Goal: Information Seeking & Learning: Compare options

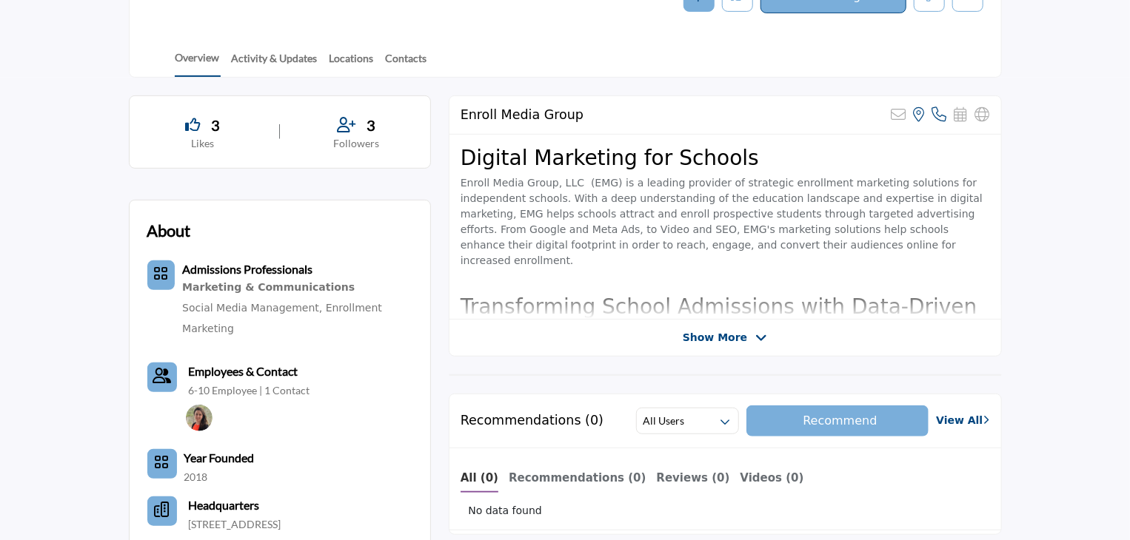
scroll to position [320, 0]
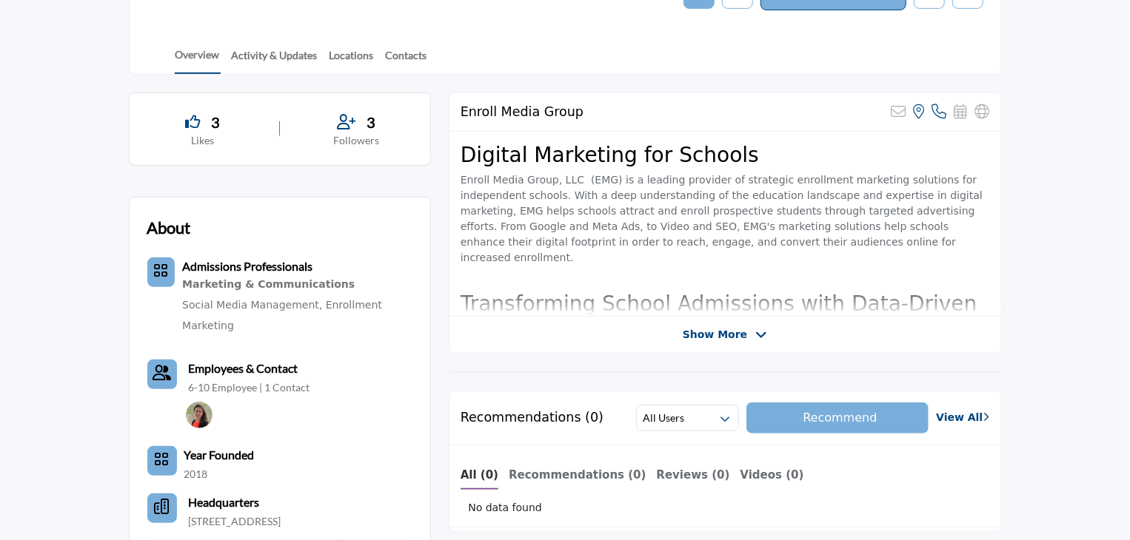
drag, startPoint x: 1136, startPoint y: 45, endPoint x: 1131, endPoint y: 140, distance: 94.9
click at [249, 383] on p "6-10 Employee | 1 Contact" at bounding box center [249, 388] width 121 height 15
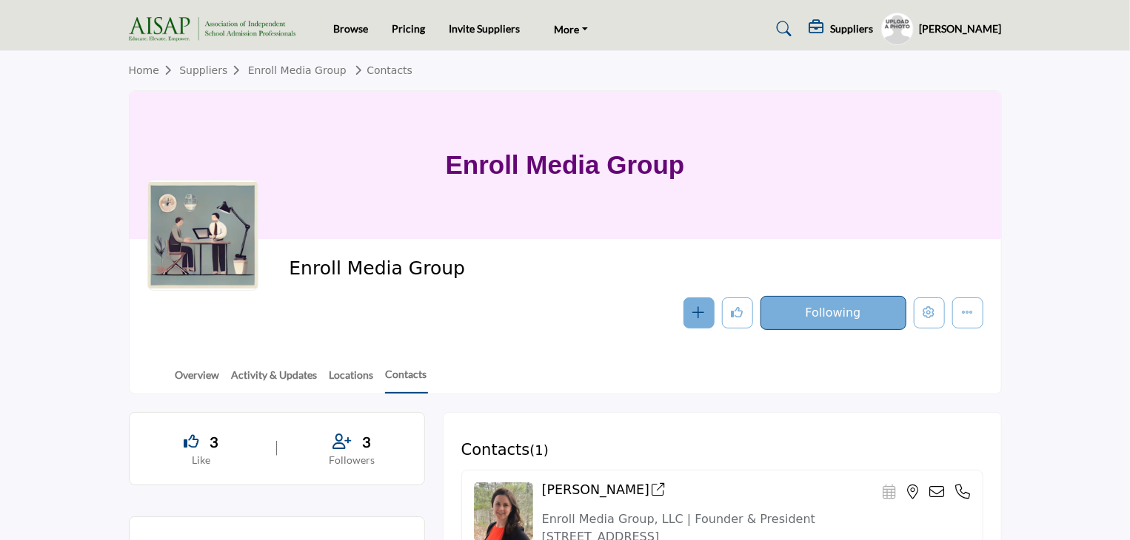
click at [859, 27] on h5 "Suppliers" at bounding box center [852, 28] width 43 height 13
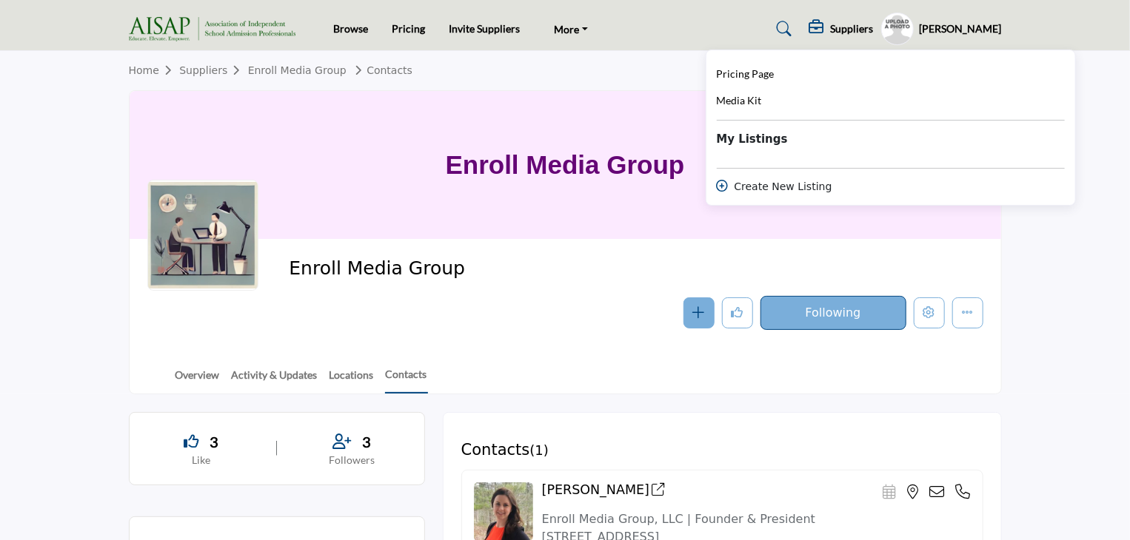
click at [859, 27] on h5 "Suppliers" at bounding box center [852, 28] width 43 height 13
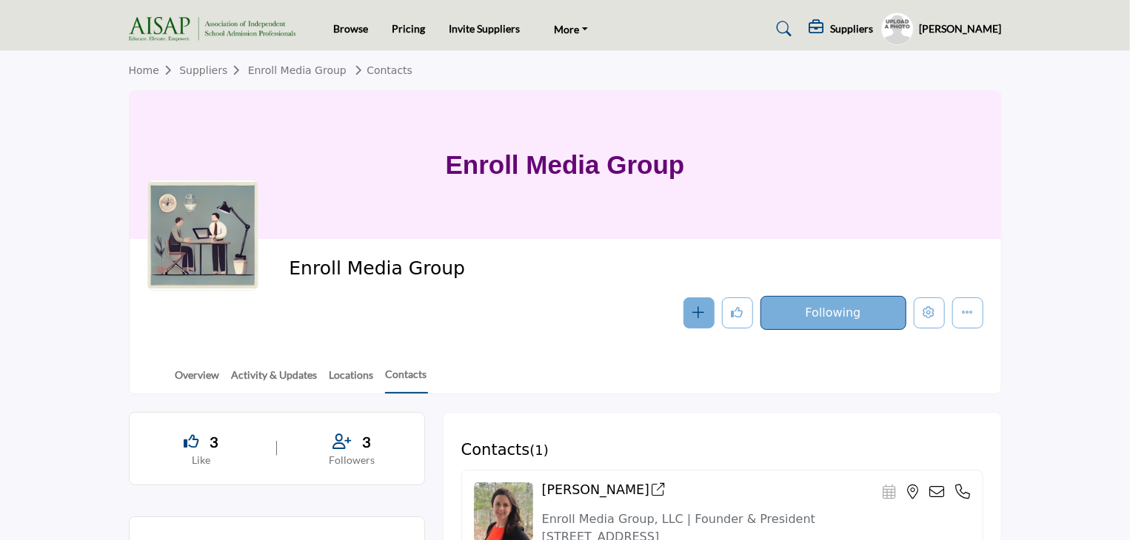
click at [914, 27] on profile-featured-425c762a-33df-4b56-aa3c-ddac155a34ae "Show hide supplier dropdown" at bounding box center [897, 29] width 33 height 33
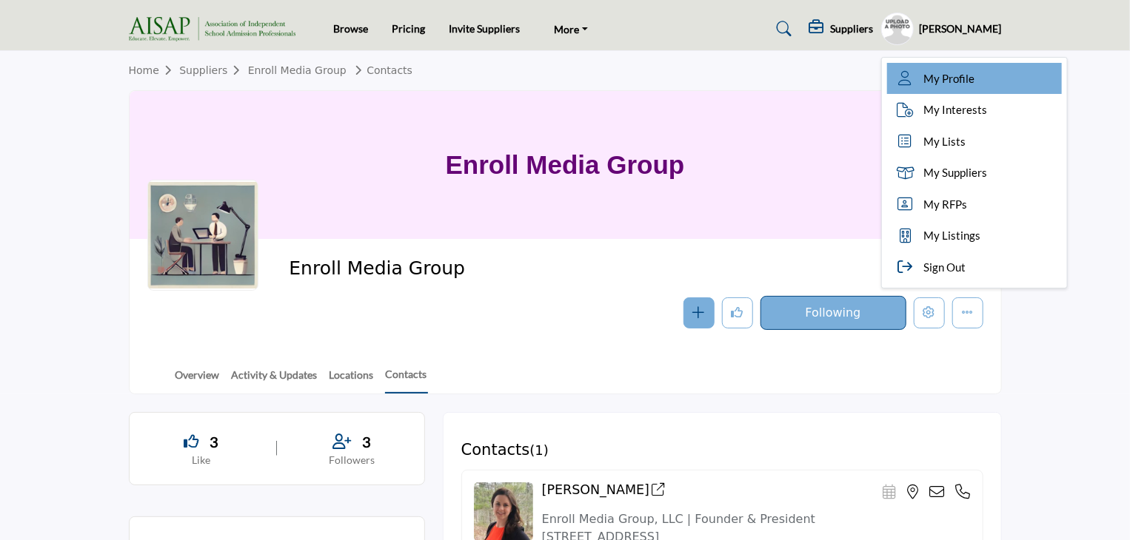
click at [917, 81] on icon at bounding box center [905, 78] width 22 height 15
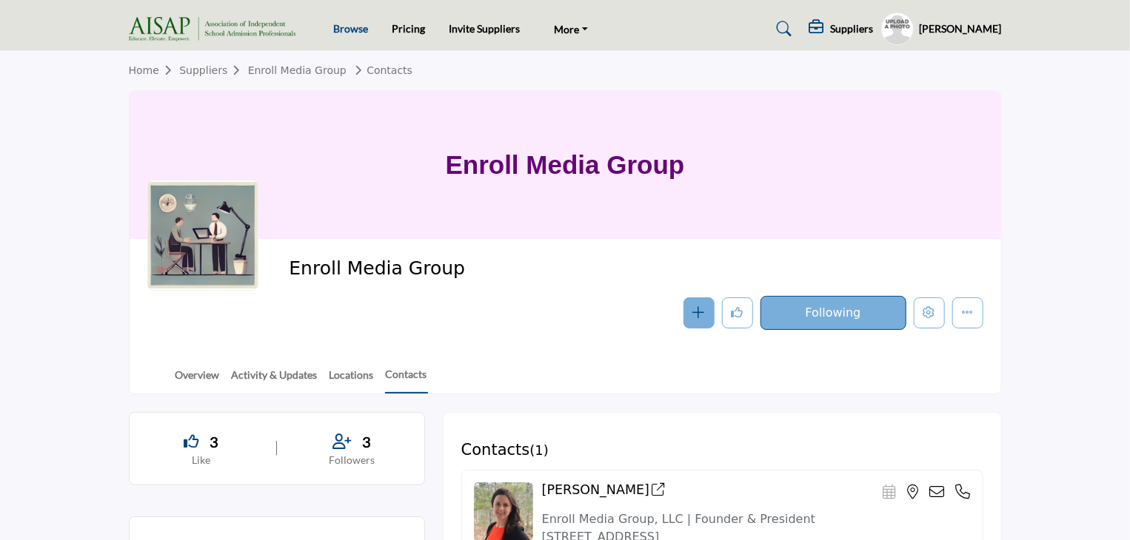
click at [339, 27] on link "Browse" at bounding box center [351, 28] width 35 height 13
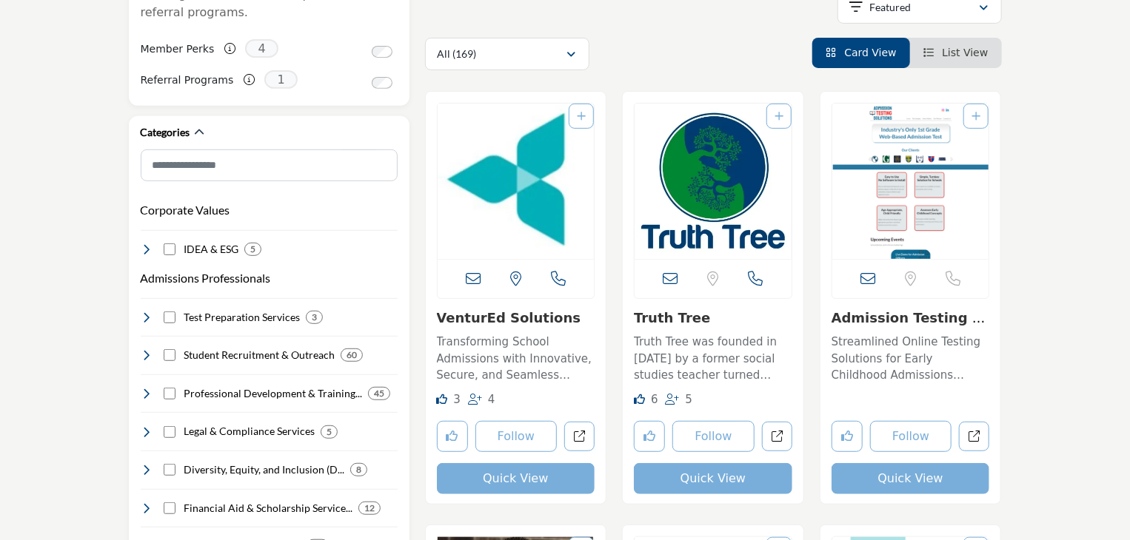
scroll to position [278, 0]
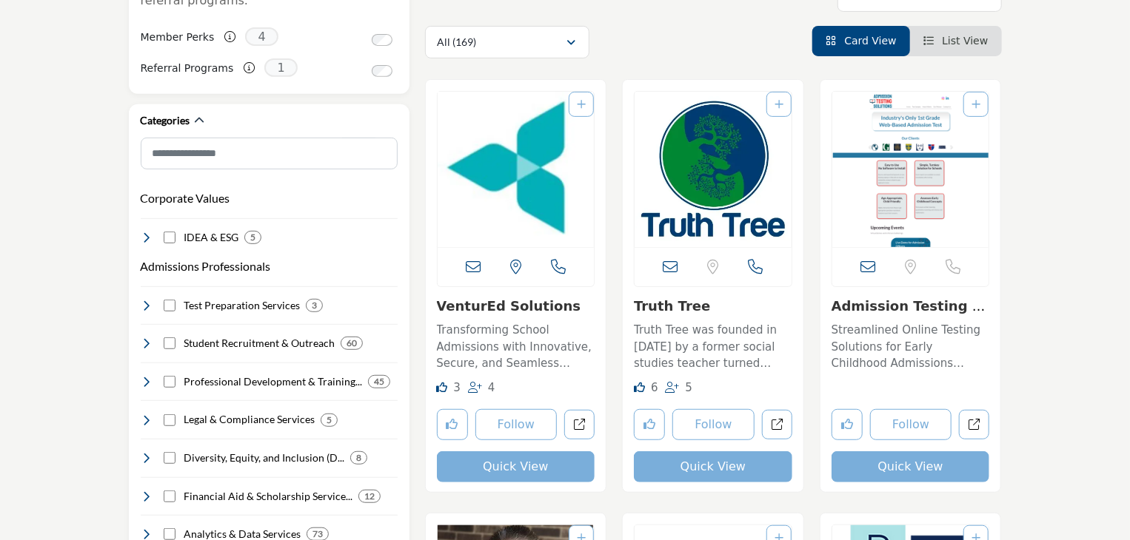
click at [726, 327] on p "Truth Tree was founded in [DATE] by a former social studies teacher turned Dire…" at bounding box center [713, 347] width 158 height 50
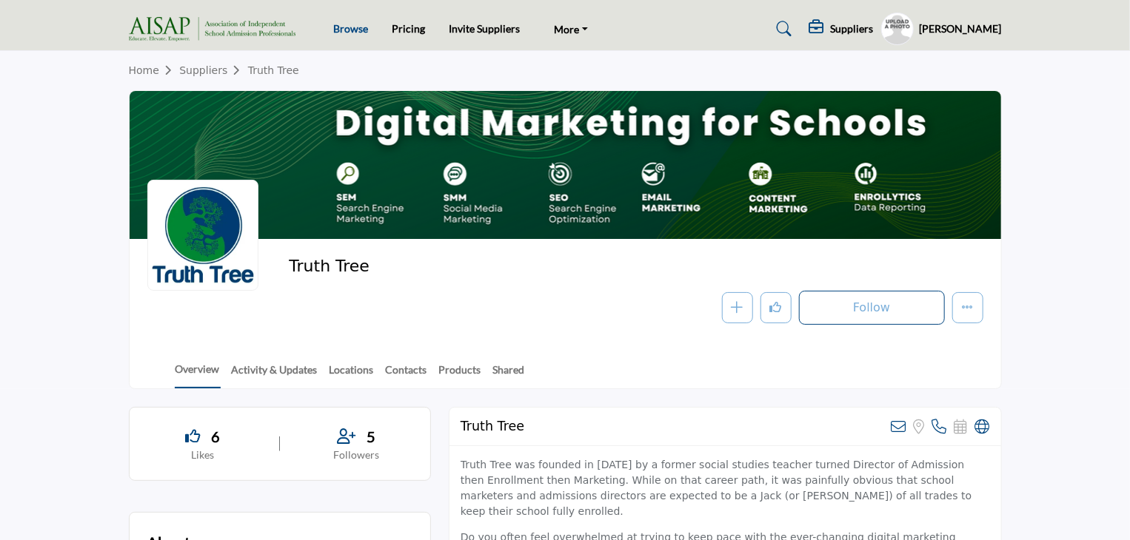
click at [349, 22] on link "Browse" at bounding box center [351, 28] width 35 height 13
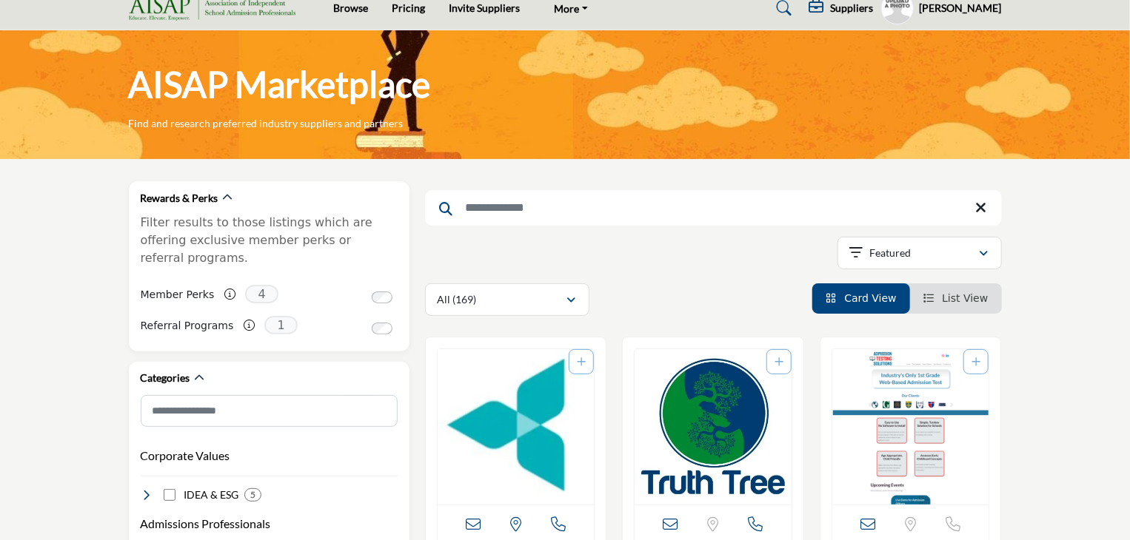
scroll to position [25, 0]
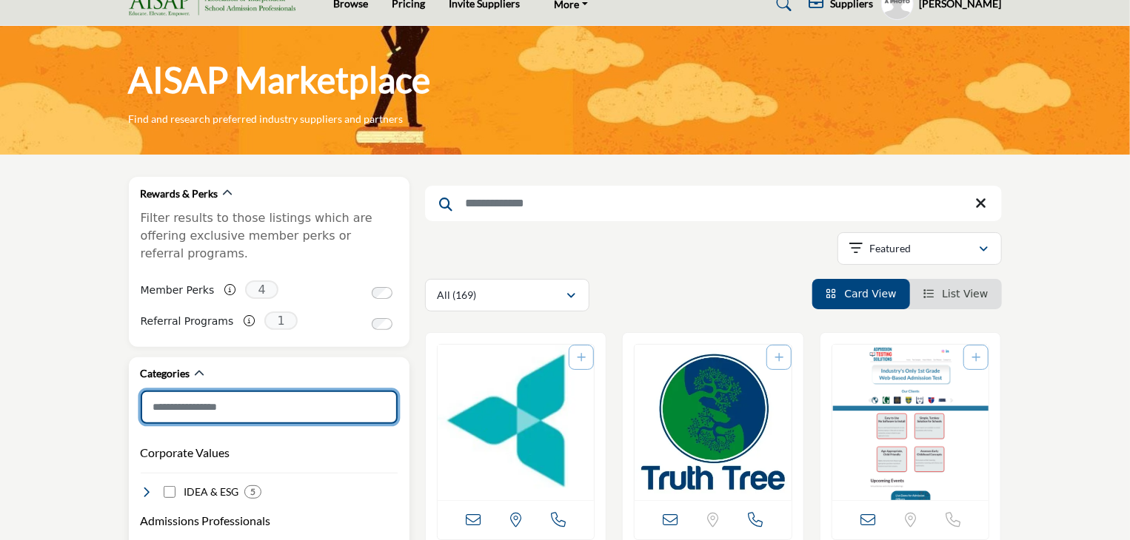
click at [353, 391] on input "Search Category" at bounding box center [269, 407] width 257 height 33
type input "**"
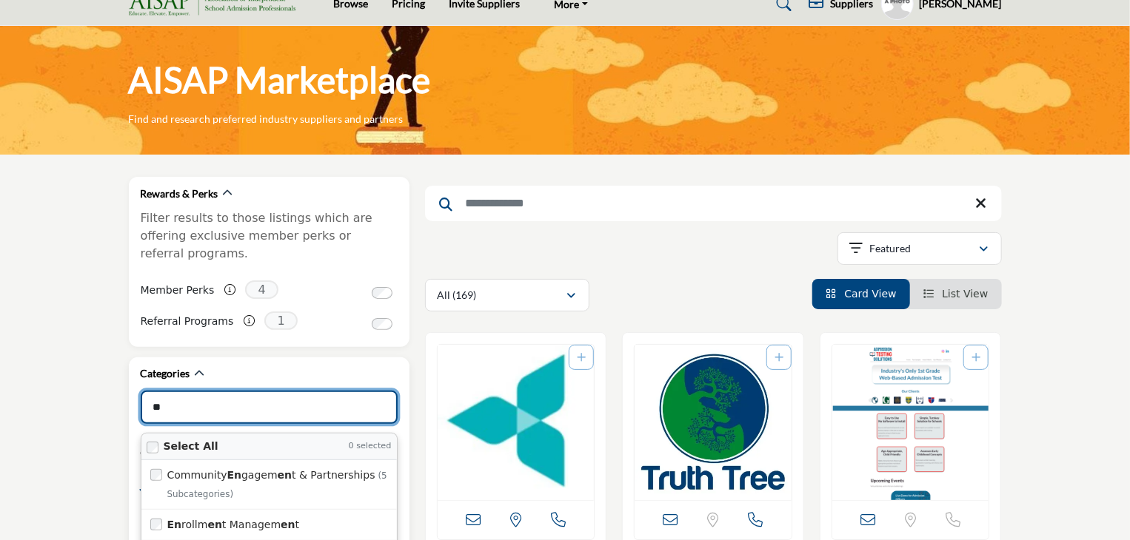
type input "**********"
type input "******"
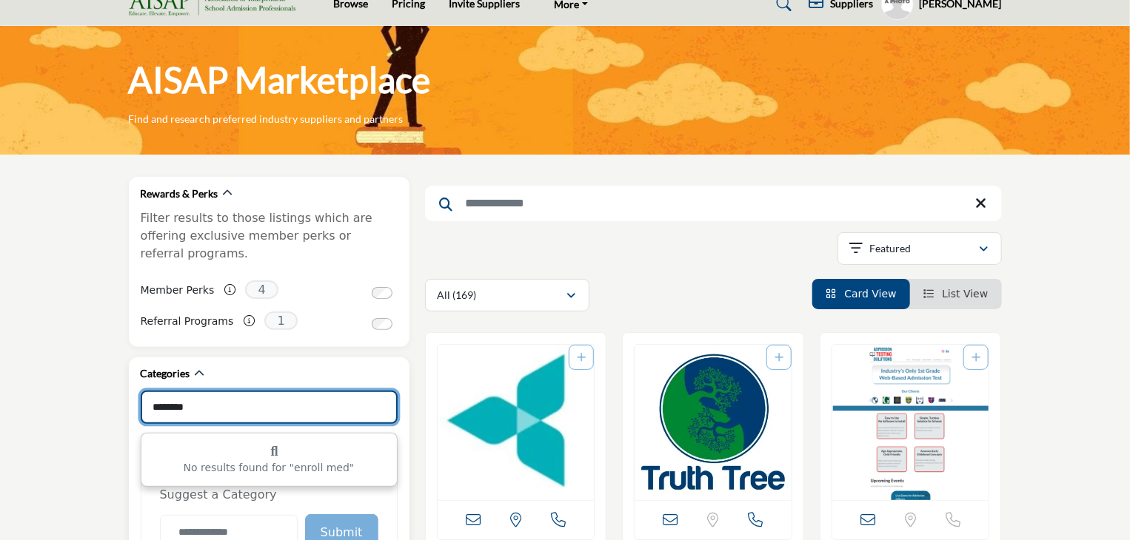
type input "******"
type input "**********"
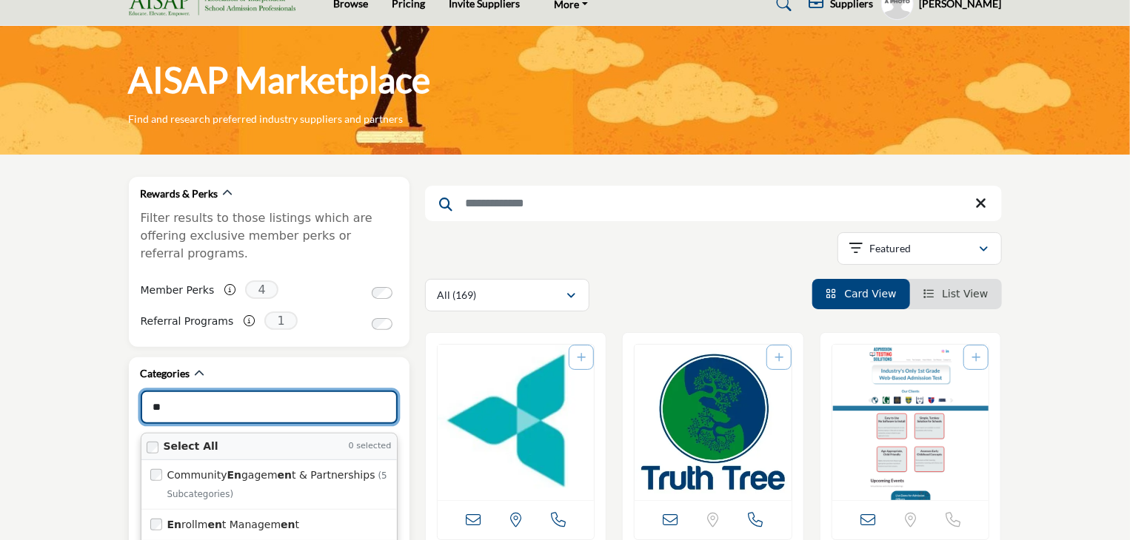
type input "*"
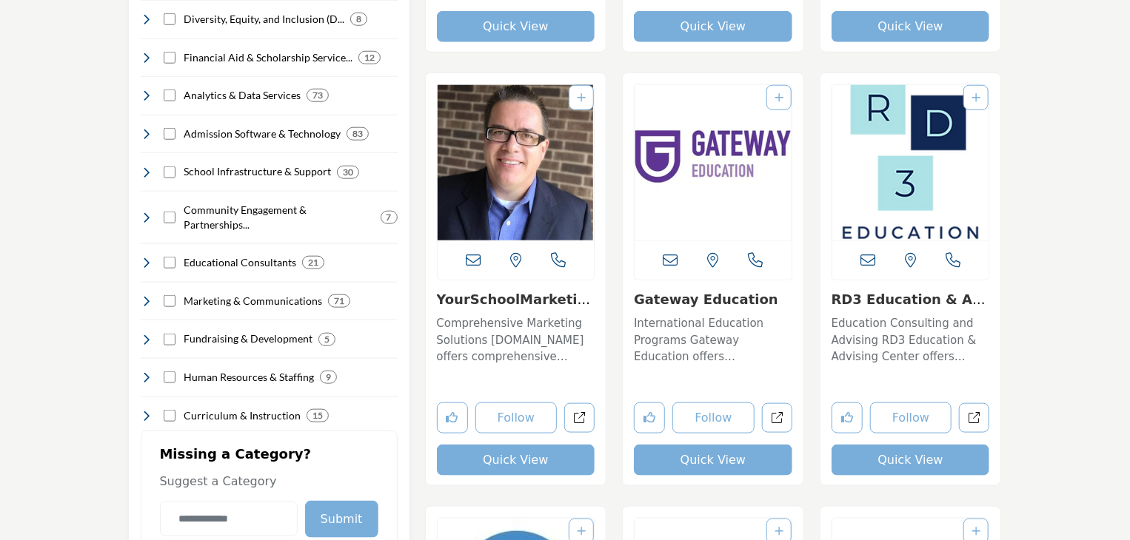
scroll to position [728, 0]
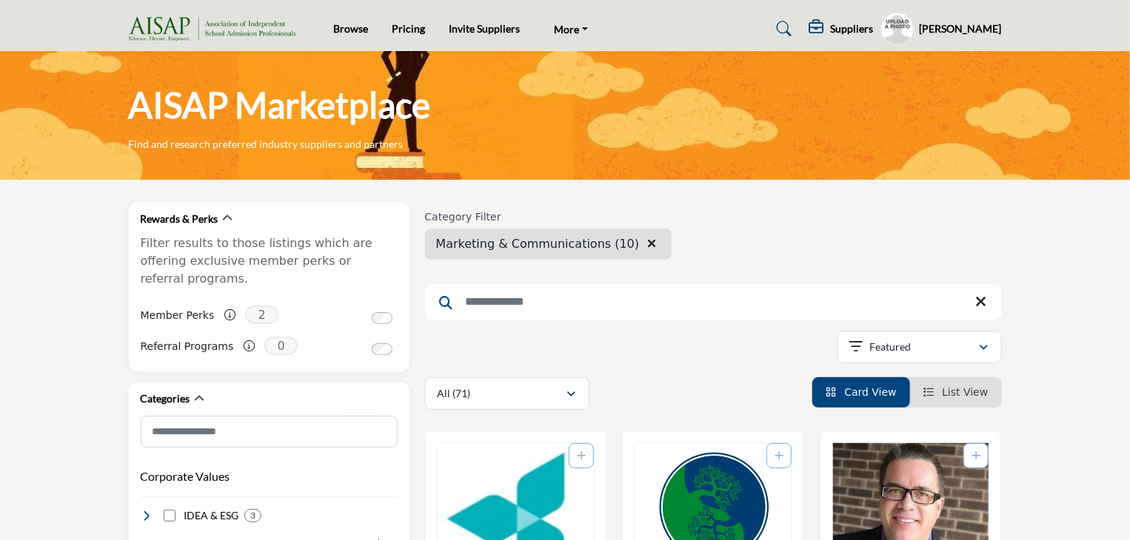
click at [634, 297] on input "Search Keyword" at bounding box center [713, 302] width 577 height 36
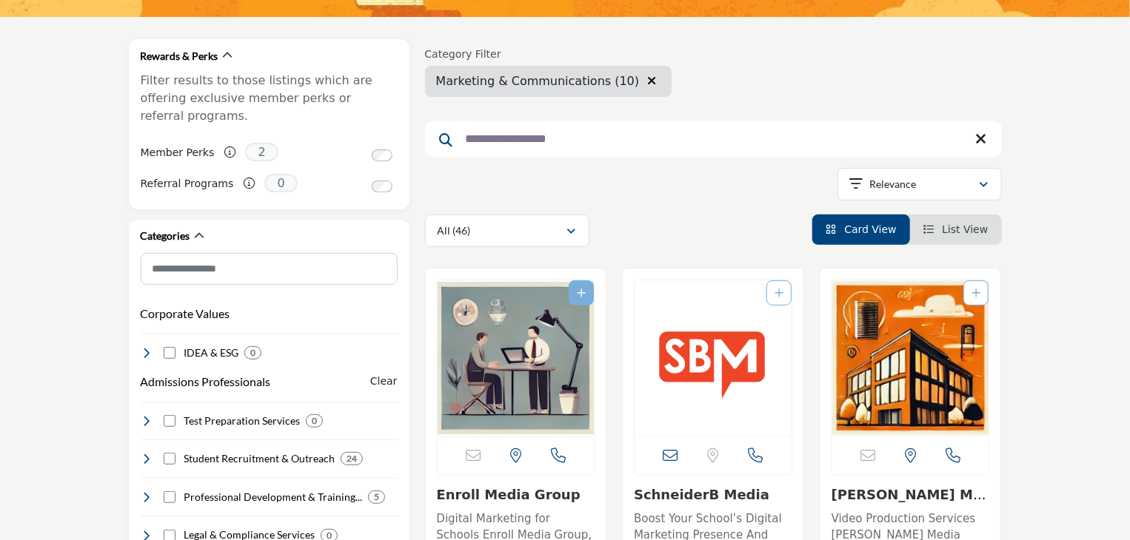
scroll to position [249, 0]
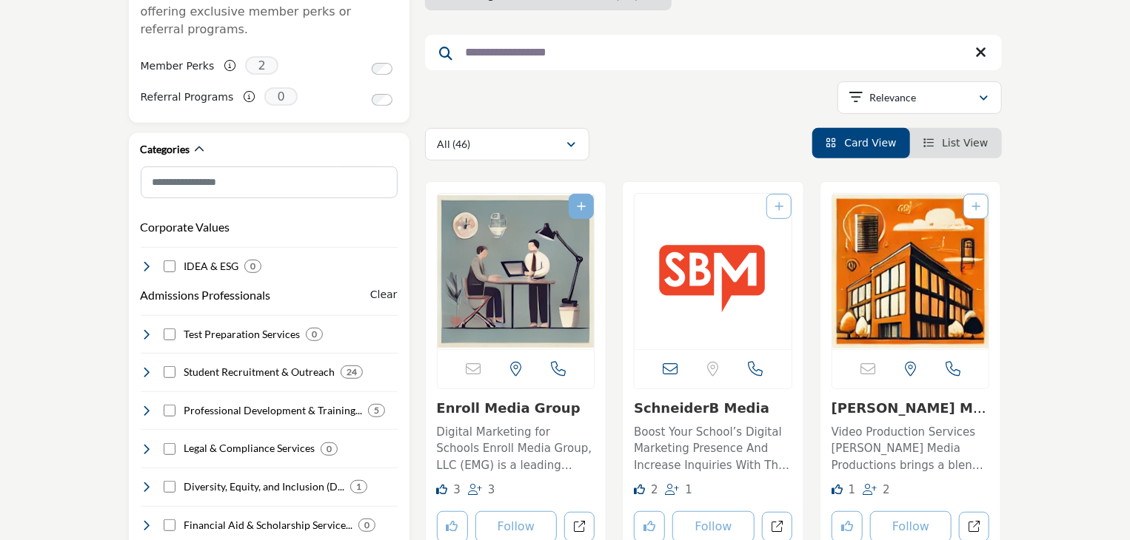
type input "**********"
click at [577, 201] on link "Add To List" at bounding box center [581, 207] width 9 height 12
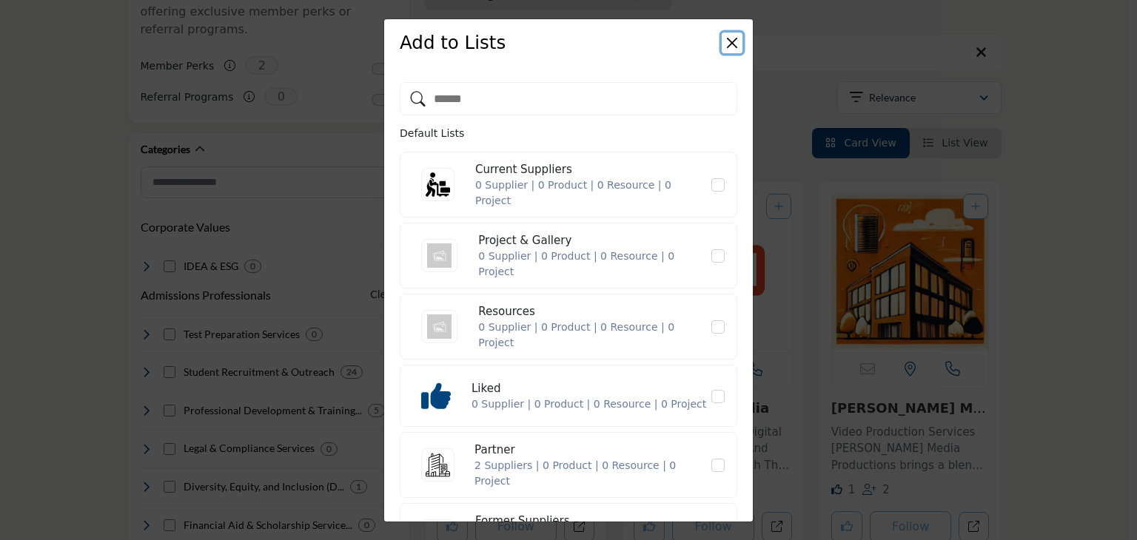
click at [734, 45] on button "Close" at bounding box center [732, 43] width 21 height 21
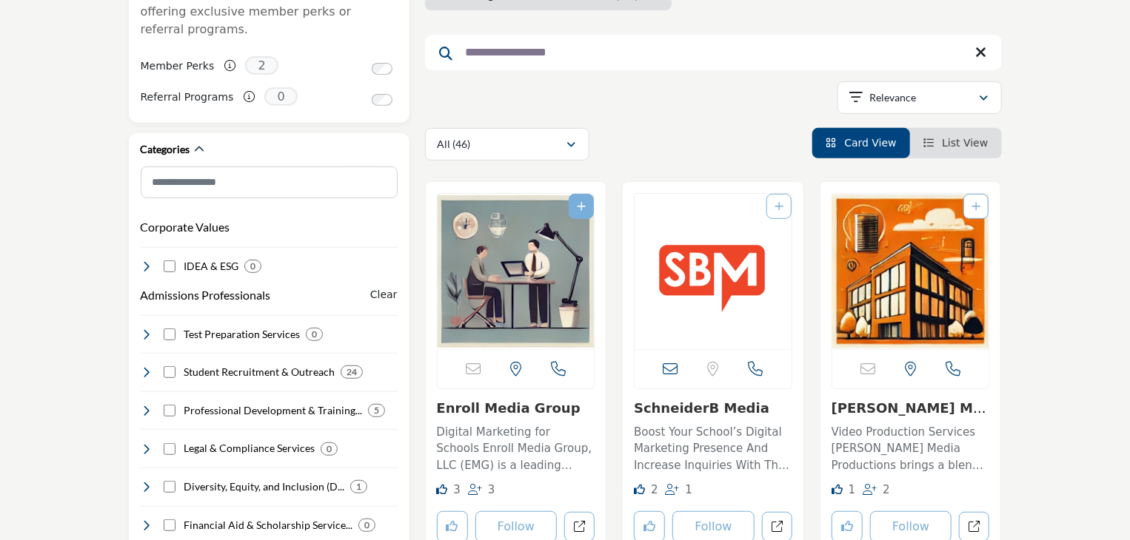
click at [495, 282] on img "Open Listing in new tab" at bounding box center [516, 271] width 157 height 155
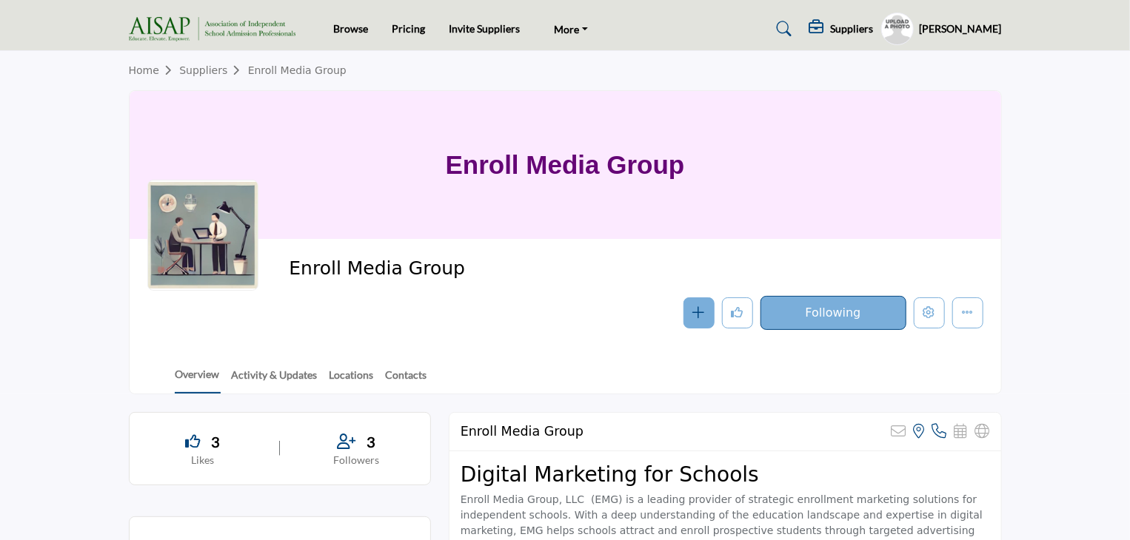
click at [194, 220] on div at bounding box center [202, 235] width 111 height 111
click at [706, 310] on button "button" at bounding box center [698, 313] width 31 height 31
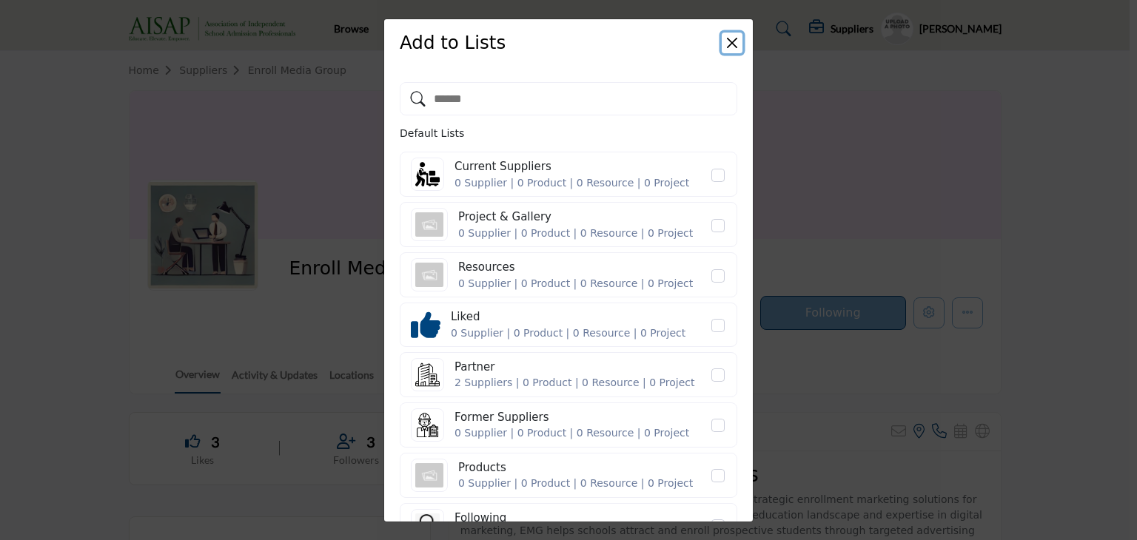
click at [728, 39] on button "Close" at bounding box center [732, 43] width 21 height 21
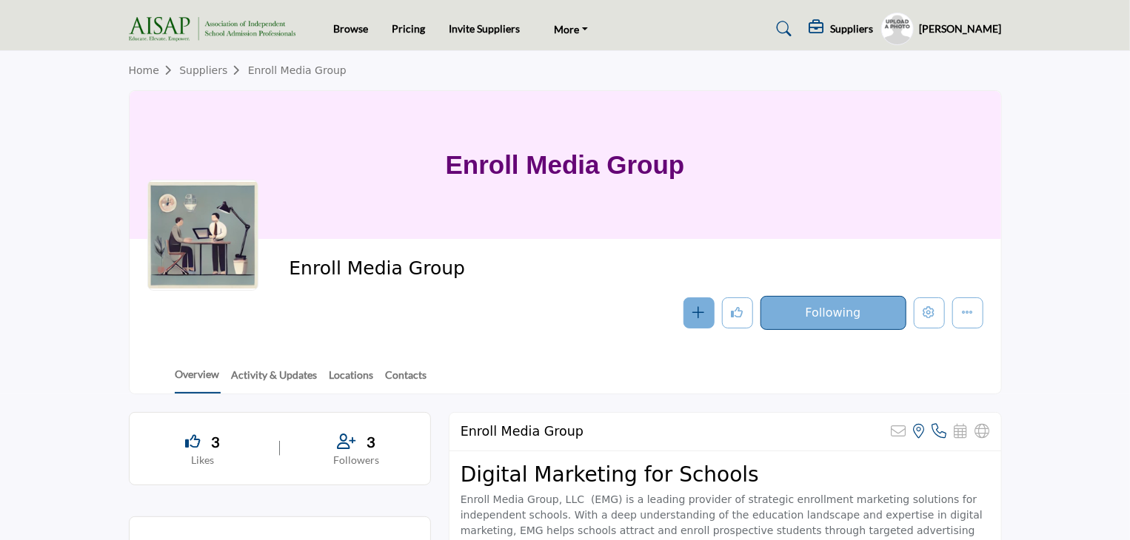
click at [293, 73] on link "Enroll Media Group" at bounding box center [297, 70] width 98 height 12
click at [970, 309] on icon "More details" at bounding box center [968, 312] width 12 height 12
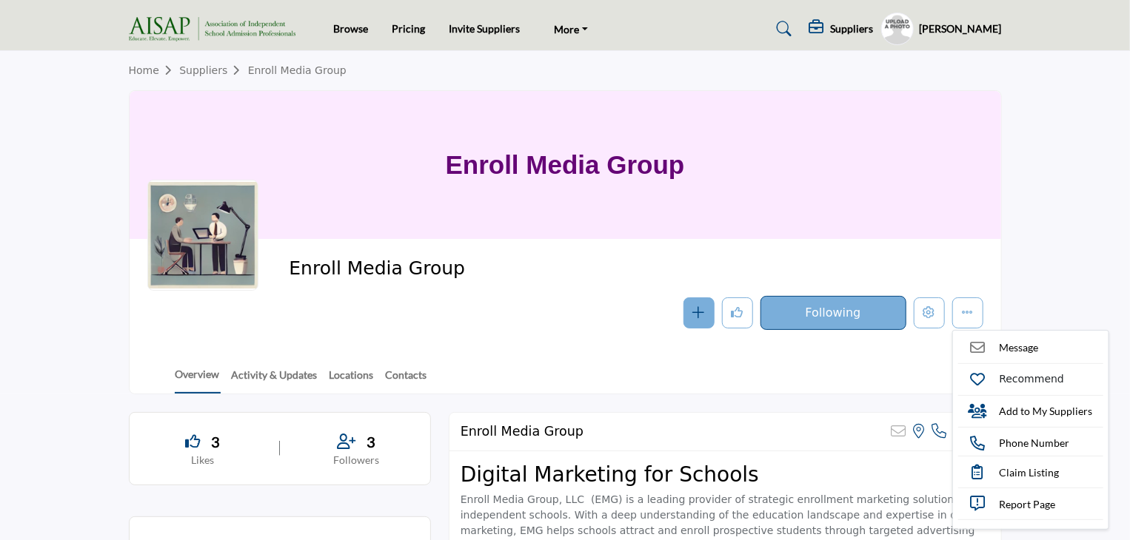
click at [303, 167] on div "Enroll Media Group" at bounding box center [565, 165] width 871 height 148
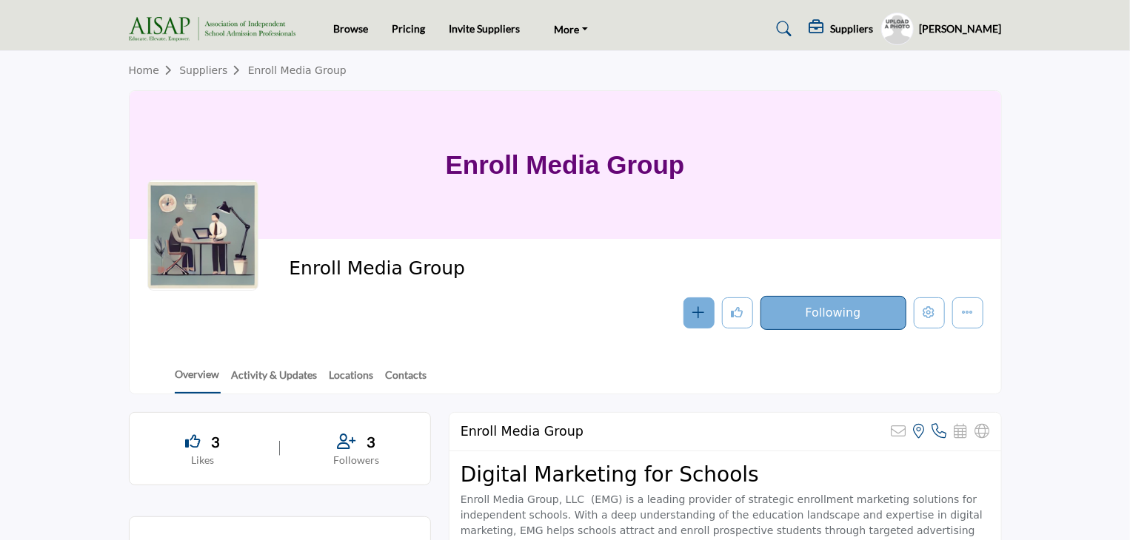
click at [284, 73] on link "Enroll Media Group" at bounding box center [297, 70] width 98 height 12
click at [281, 372] on link "Activity & Updates" at bounding box center [274, 380] width 87 height 26
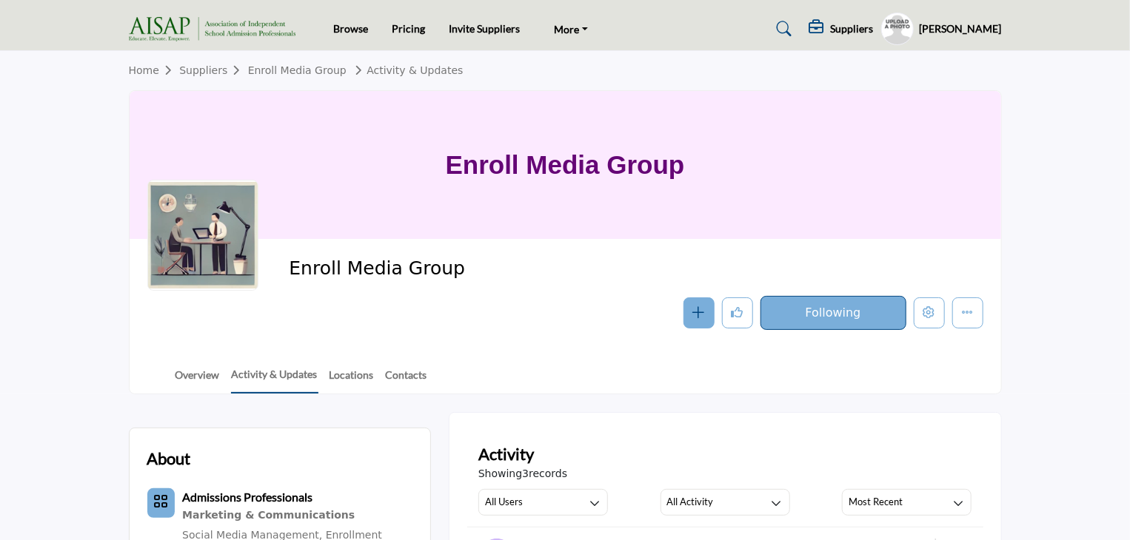
drag, startPoint x: 311, startPoint y: 274, endPoint x: 572, endPoint y: 167, distance: 281.6
click at [572, 167] on div "Enroll Media Group Enroll Media Group Follow Following Message Recommend Add to…" at bounding box center [565, 242] width 873 height 304
click at [572, 167] on h1 "Enroll Media Group" at bounding box center [565, 165] width 239 height 148
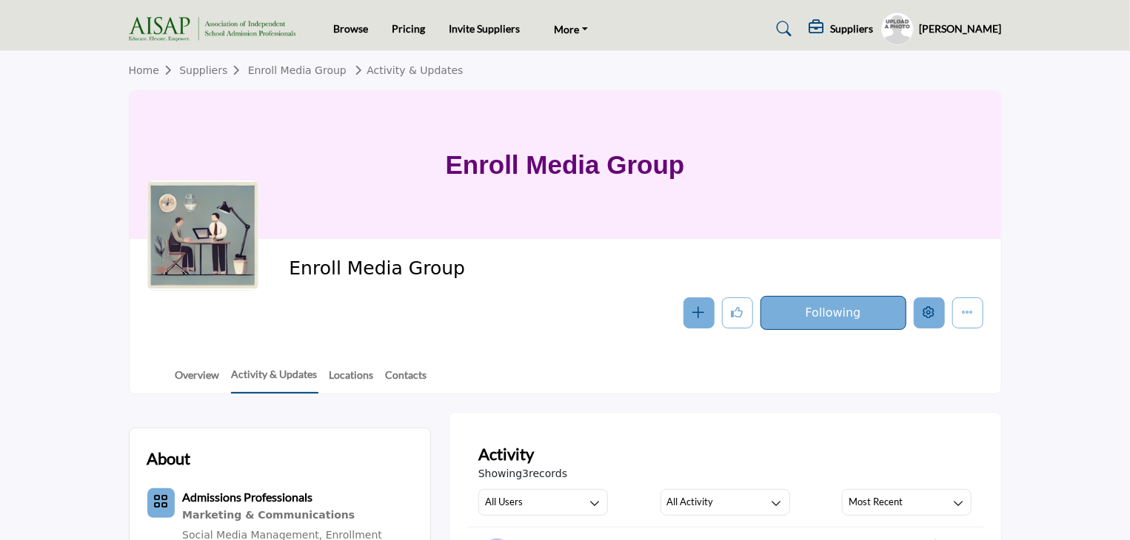
click at [932, 309] on icon "Edit company" at bounding box center [929, 312] width 12 height 12
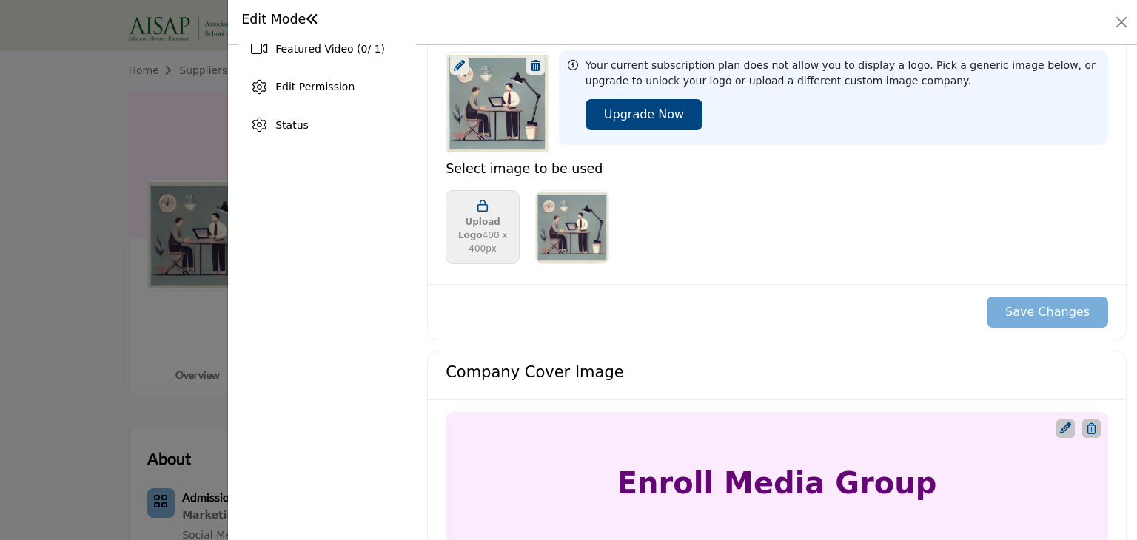
scroll to position [413, 0]
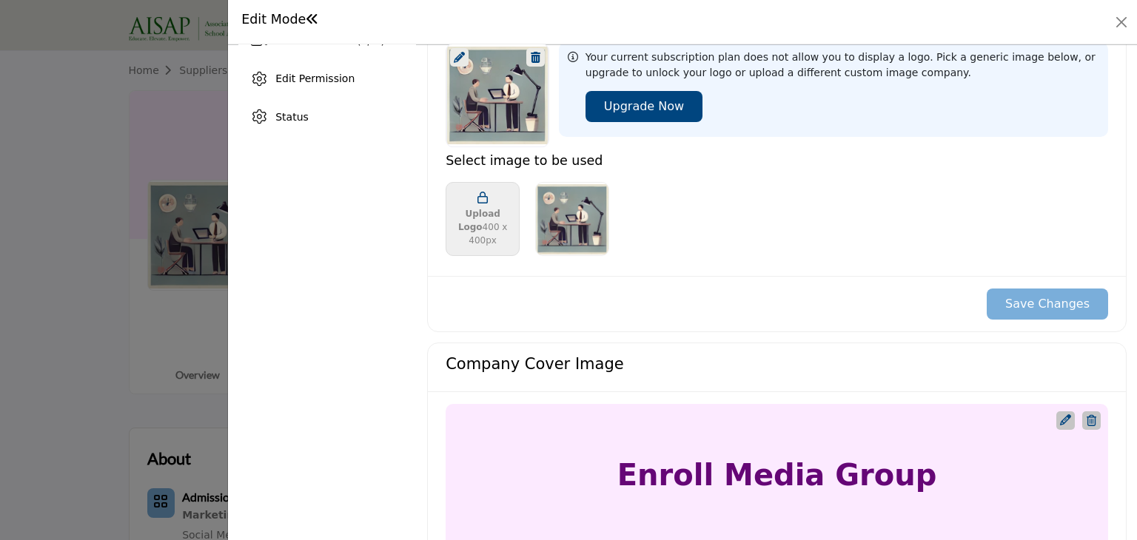
click at [460, 223] on span "Upload Logo 400 x 400px" at bounding box center [482, 227] width 61 height 40
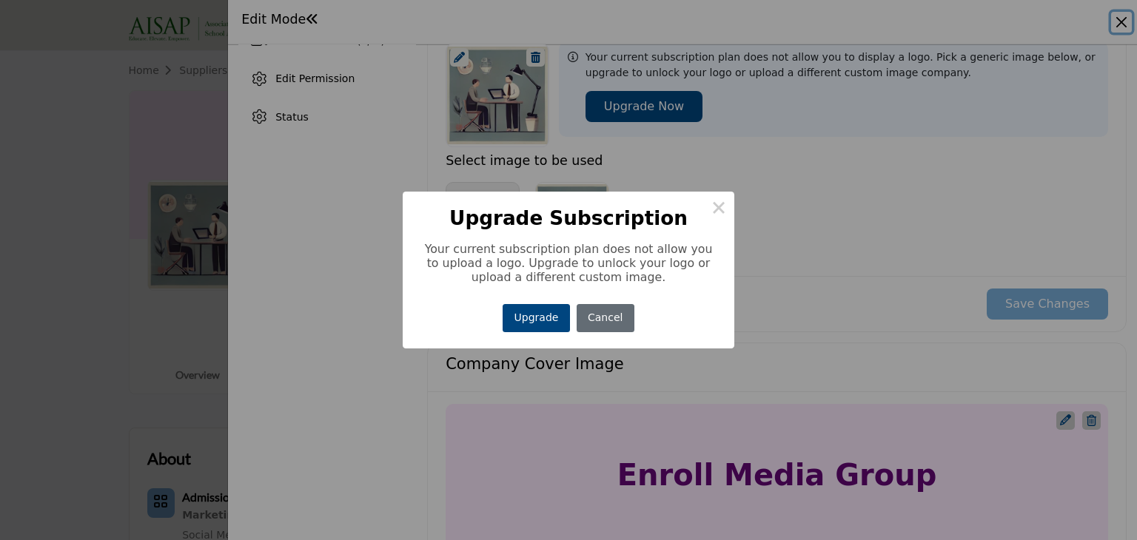
click at [601, 316] on button "Cancel" at bounding box center [606, 318] width 58 height 29
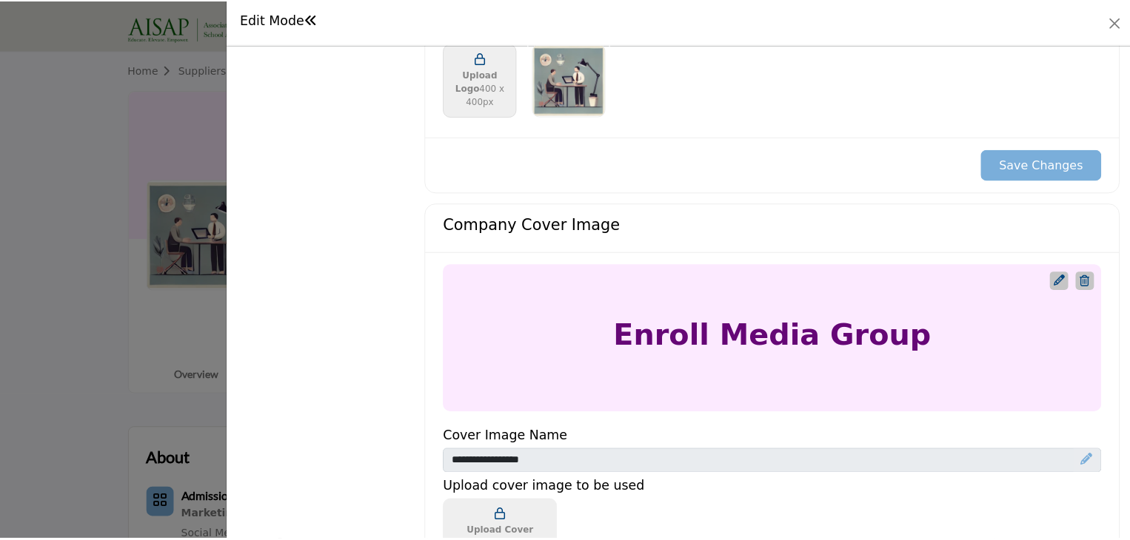
scroll to position [566, 0]
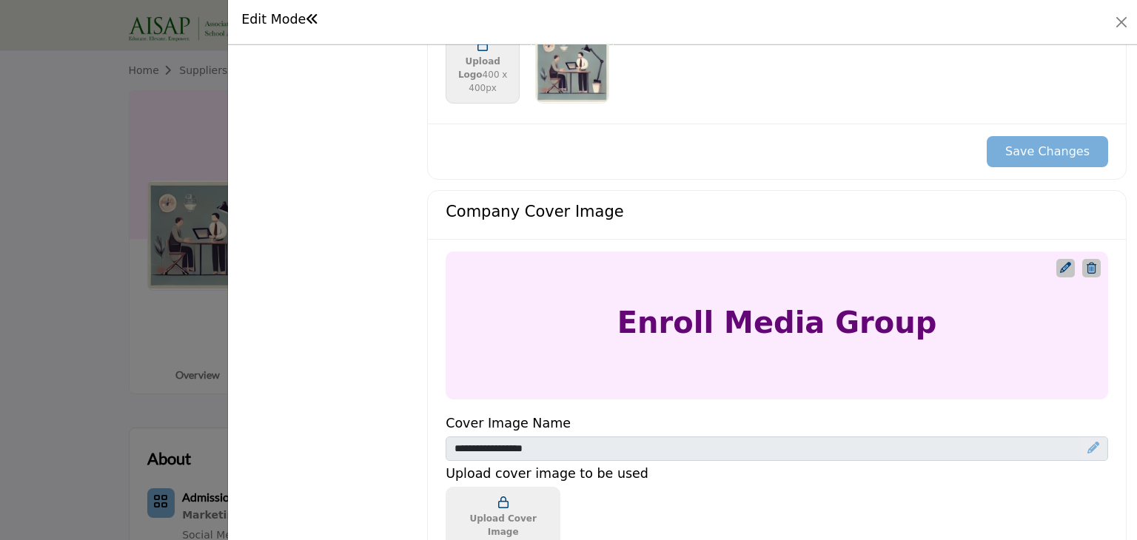
click at [1060, 264] on icon "Upgrade Custom Cover Text" at bounding box center [1065, 267] width 11 height 11
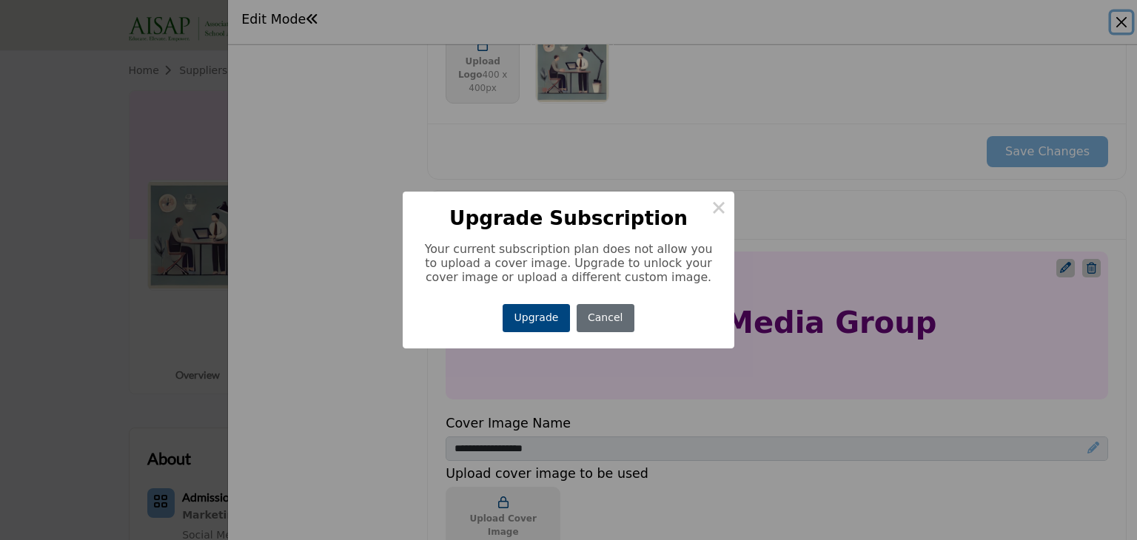
click at [598, 326] on button "Cancel" at bounding box center [606, 318] width 58 height 29
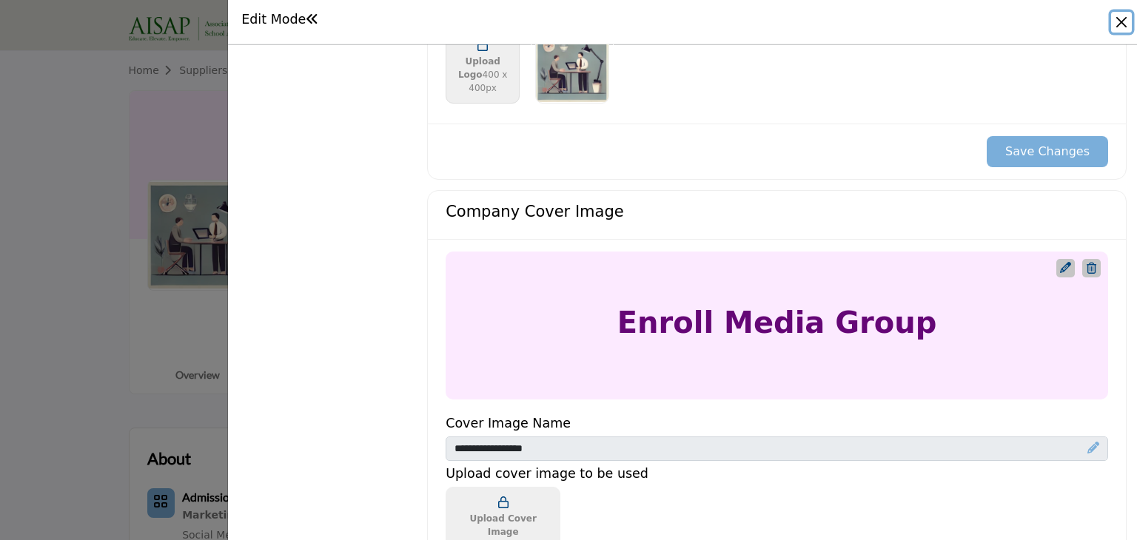
click at [1119, 16] on button "Close" at bounding box center [1121, 22] width 21 height 21
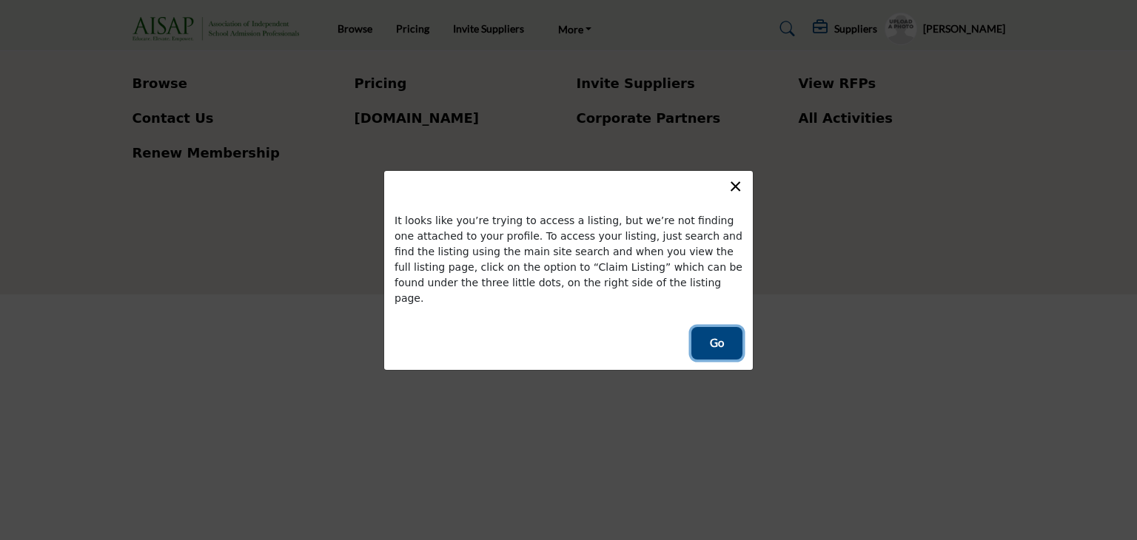
click at [727, 338] on button "Go" at bounding box center [716, 343] width 51 height 33
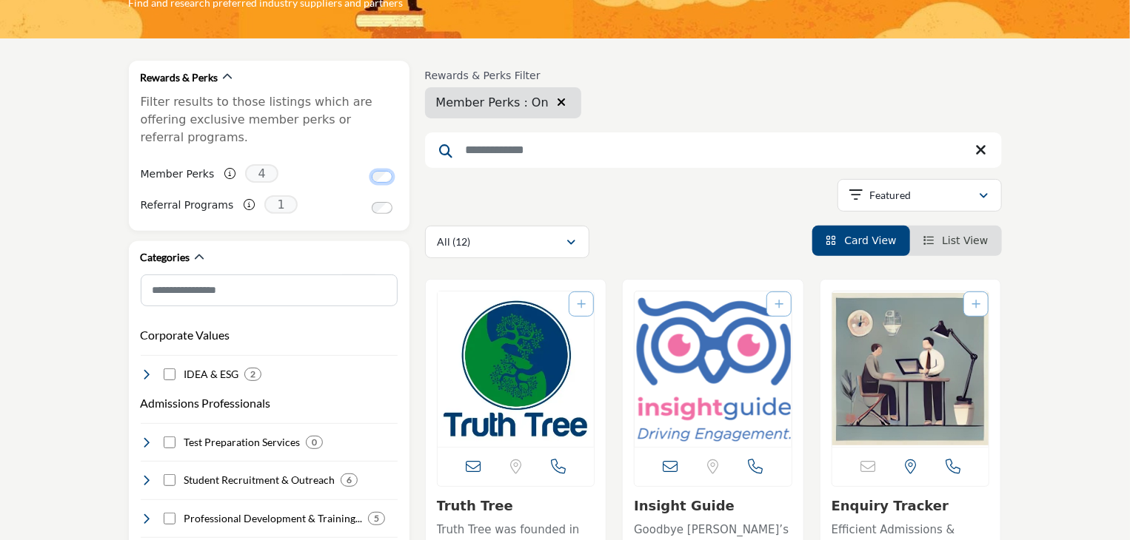
scroll to position [109, 0]
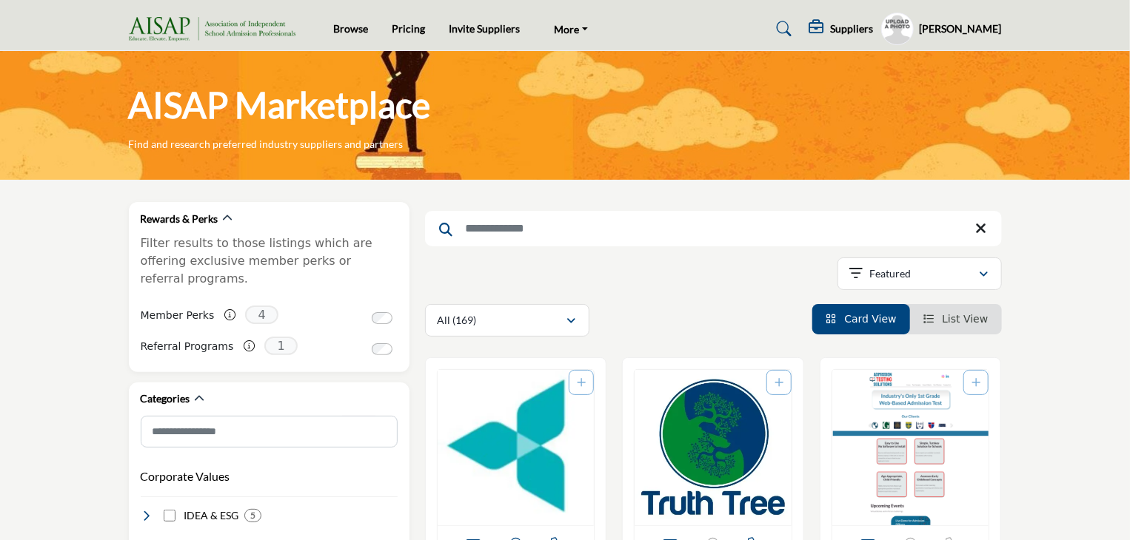
click at [651, 236] on input "Search Keyword" at bounding box center [713, 229] width 577 height 36
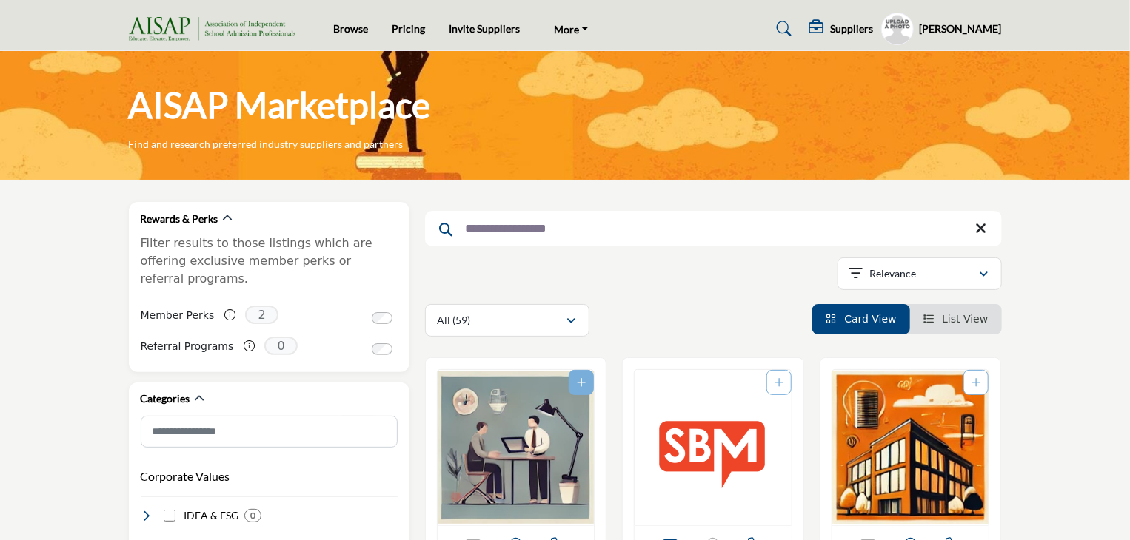
type input "**********"
click at [583, 386] on icon "Add To List" at bounding box center [581, 383] width 9 height 10
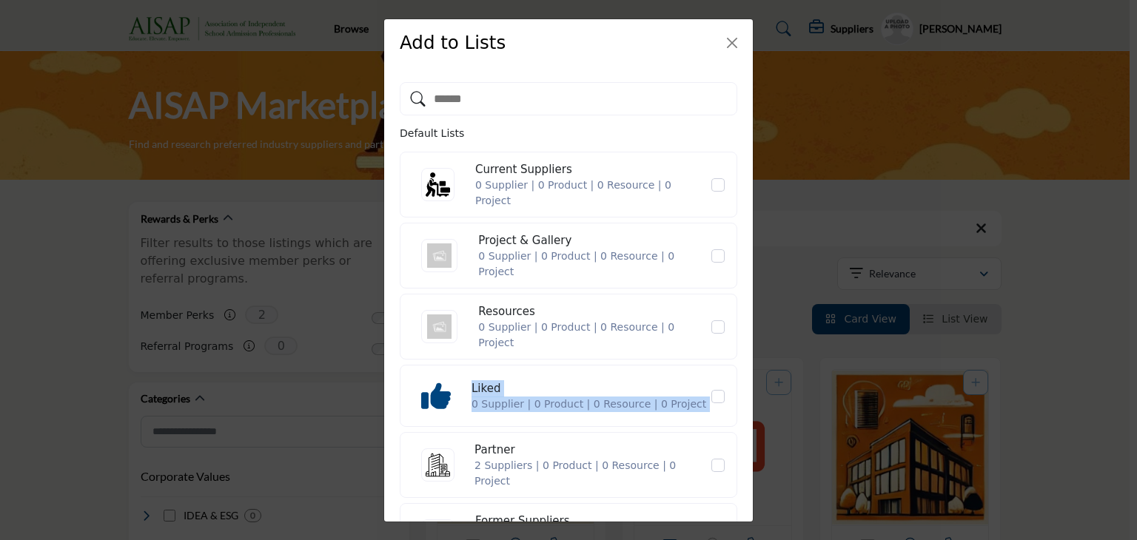
drag, startPoint x: 752, startPoint y: 294, endPoint x: 746, endPoint y: 355, distance: 61.0
click at [746, 355] on div "Default Lists Current Suppliers 0 Supplier | 0 Product | 0 Resource | 0 Project" at bounding box center [568, 294] width 369 height 455
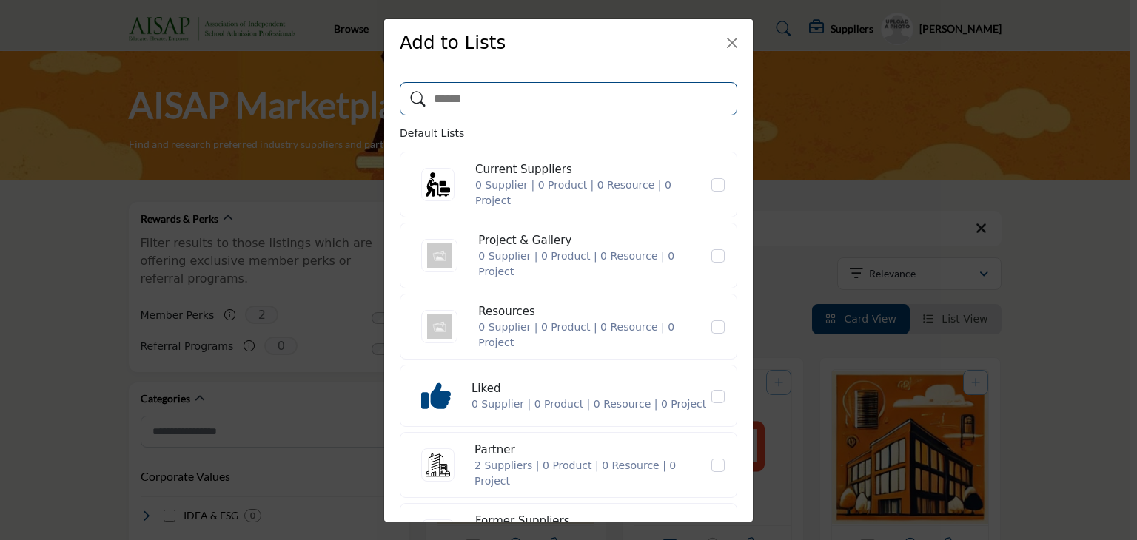
click at [539, 95] on input "Search Keyword" at bounding box center [569, 98] width 338 height 33
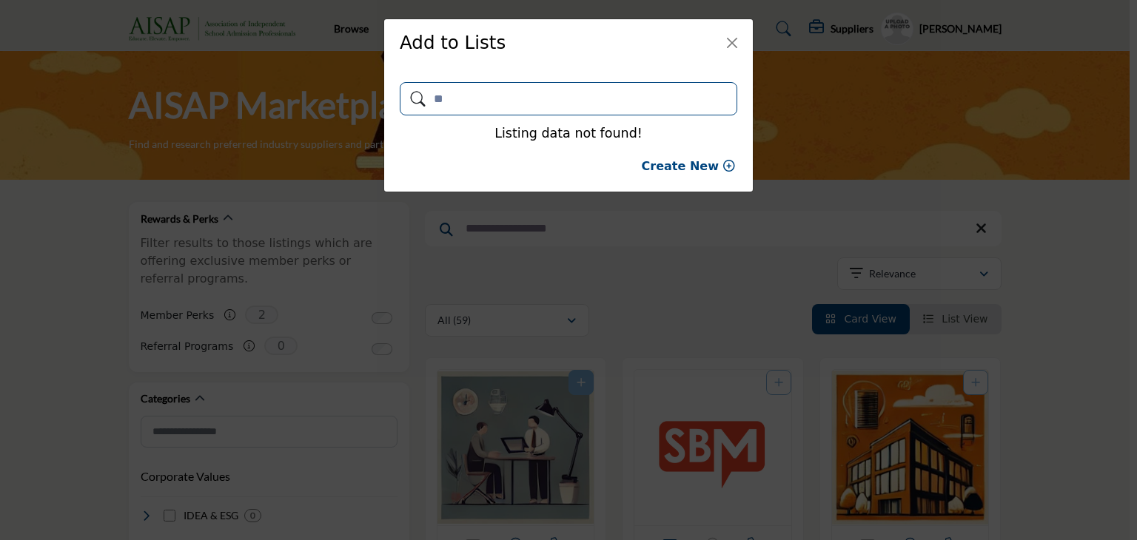
type input "*"
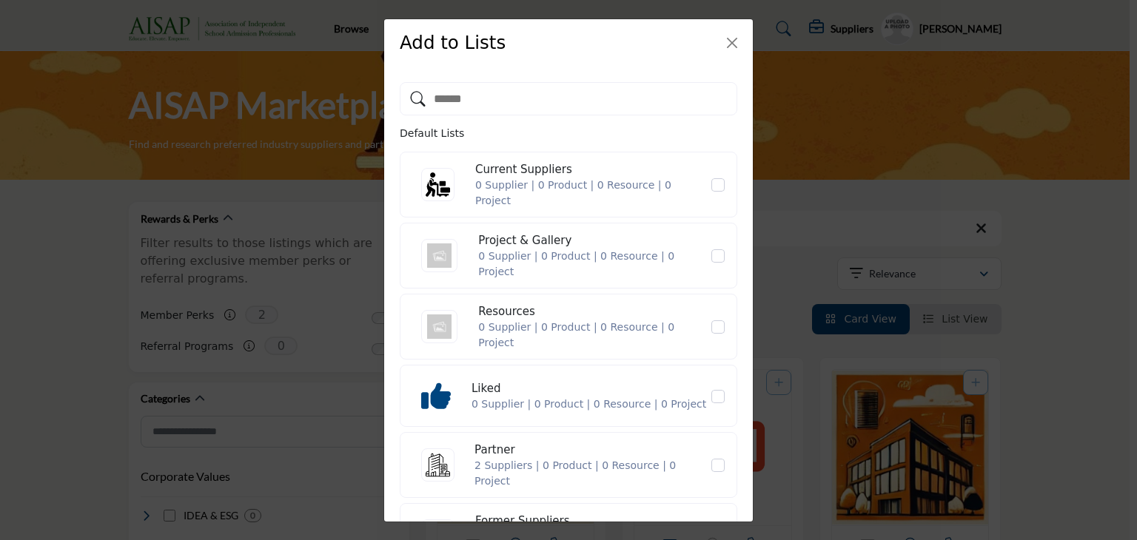
click at [1093, 219] on div "Add to Lists Default Lists Current Suppliers 0 Supplier | 0 Product | 0 Resourc…" at bounding box center [568, 270] width 1137 height 540
click at [733, 42] on button "Close" at bounding box center [732, 43] width 21 height 21
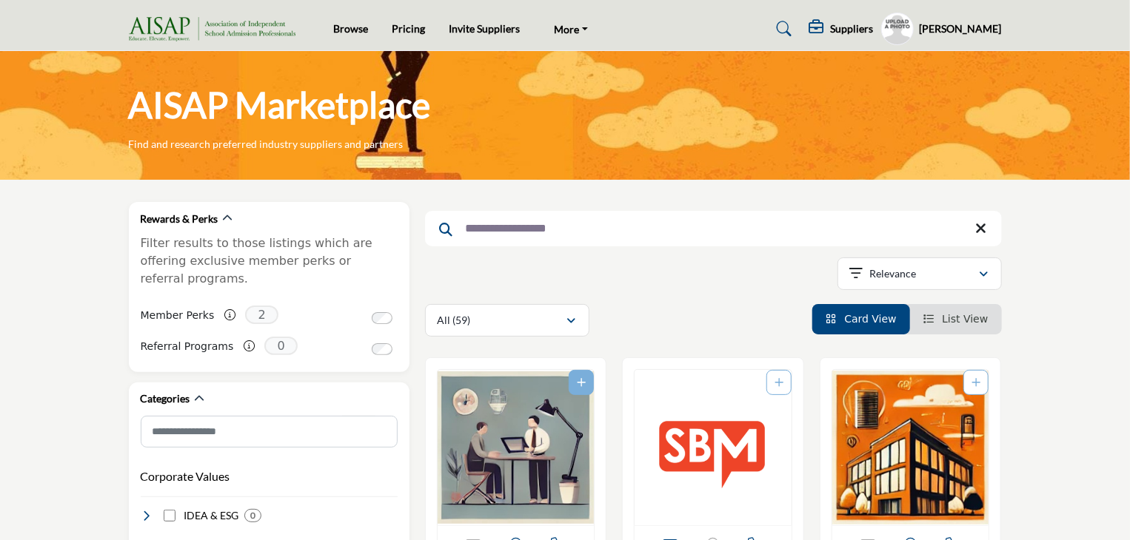
click at [581, 241] on input "**********" at bounding box center [713, 229] width 577 height 36
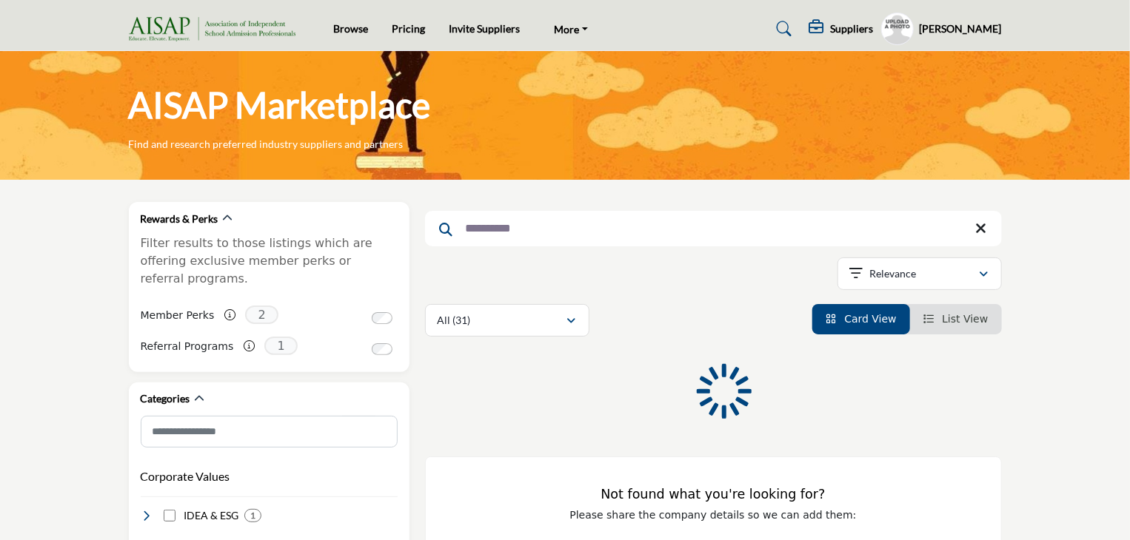
type input "**********"
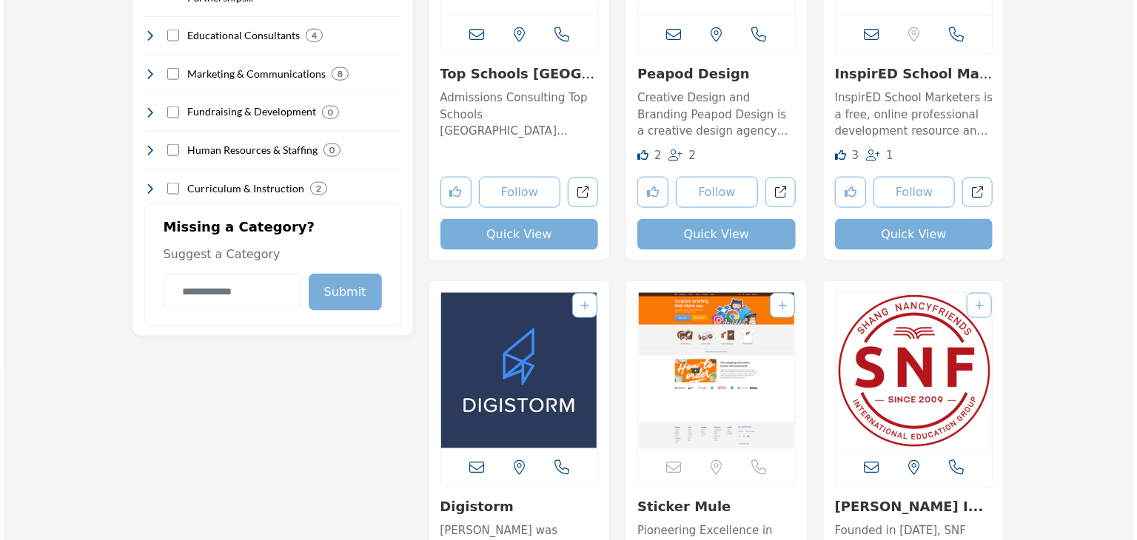
scroll to position [472, 0]
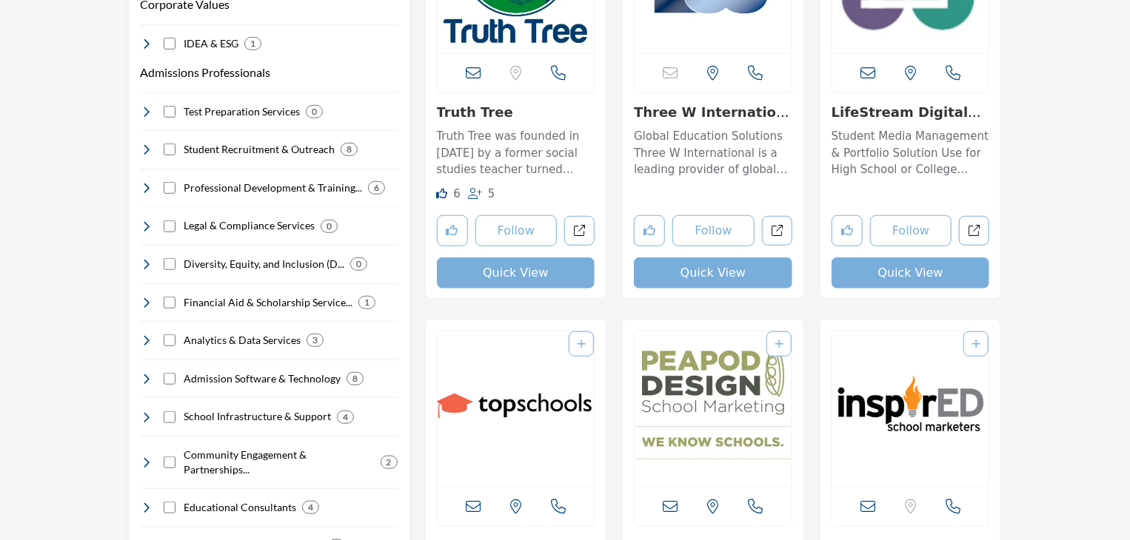
click at [546, 108] on h3 "Truth Tree" at bounding box center [516, 112] width 158 height 16
click at [503, 262] on button "Quick View" at bounding box center [516, 273] width 158 height 31
click at [0, 0] on div at bounding box center [0, 0] width 0 height 0
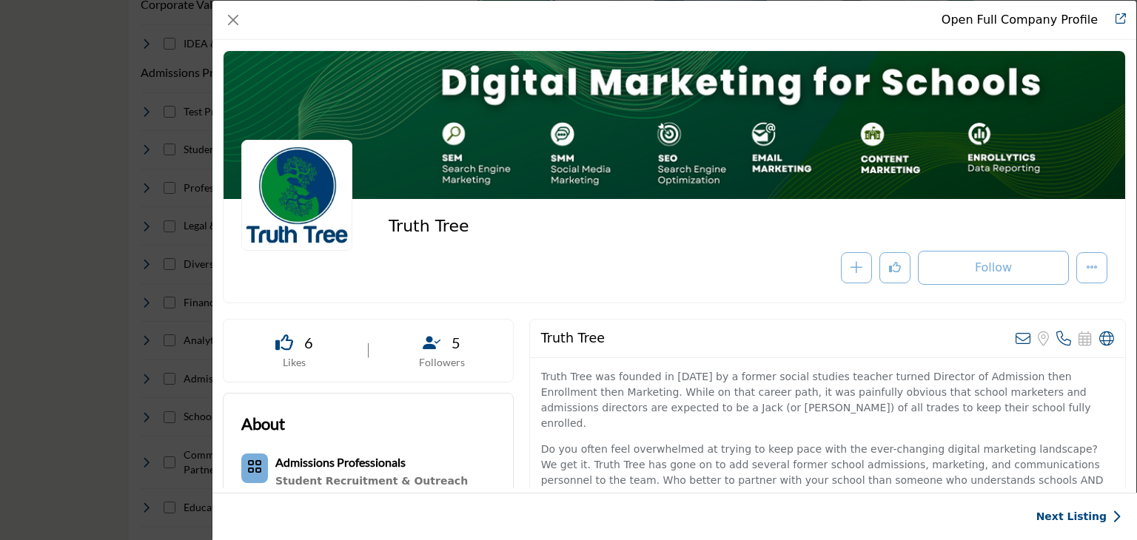
drag, startPoint x: 1128, startPoint y: 63, endPoint x: 1131, endPoint y: 89, distance: 26.1
click at [1129, 90] on div "Truth Tree Follow Following" at bounding box center [674, 264] width 924 height 449
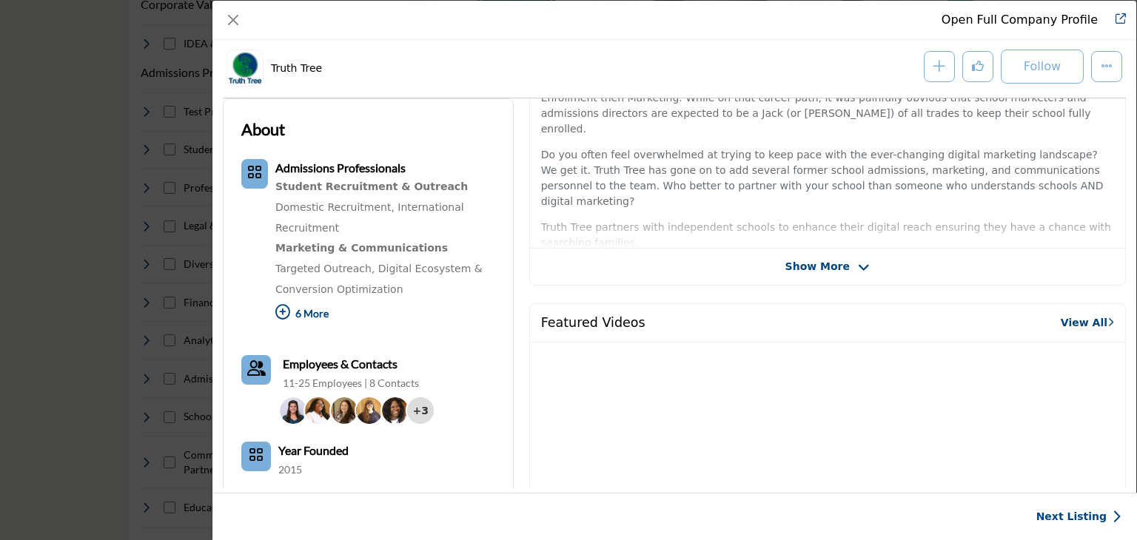
scroll to position [363, 0]
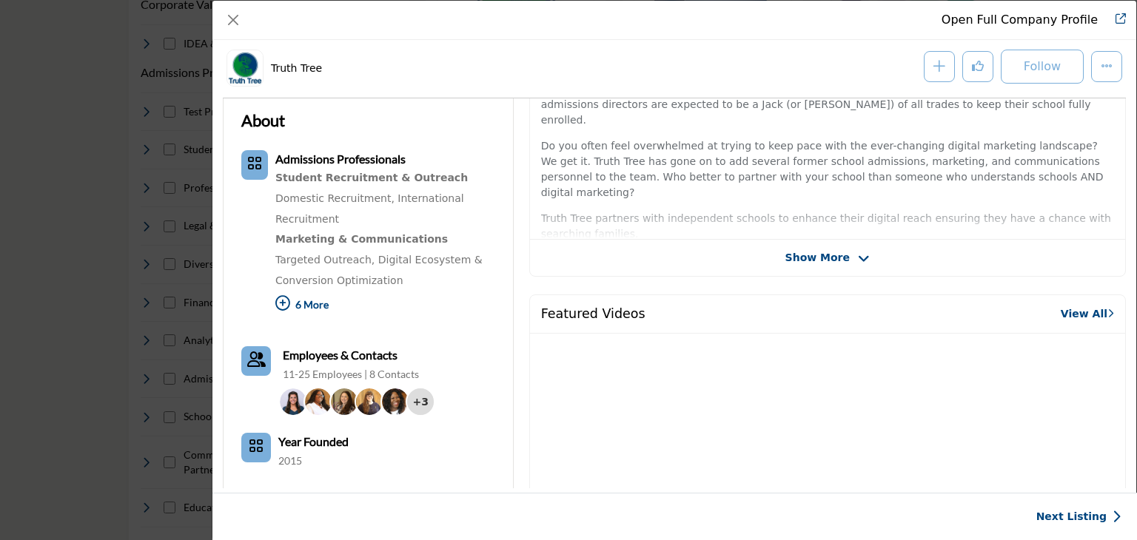
click at [420, 398] on div "+3" at bounding box center [420, 402] width 27 height 27
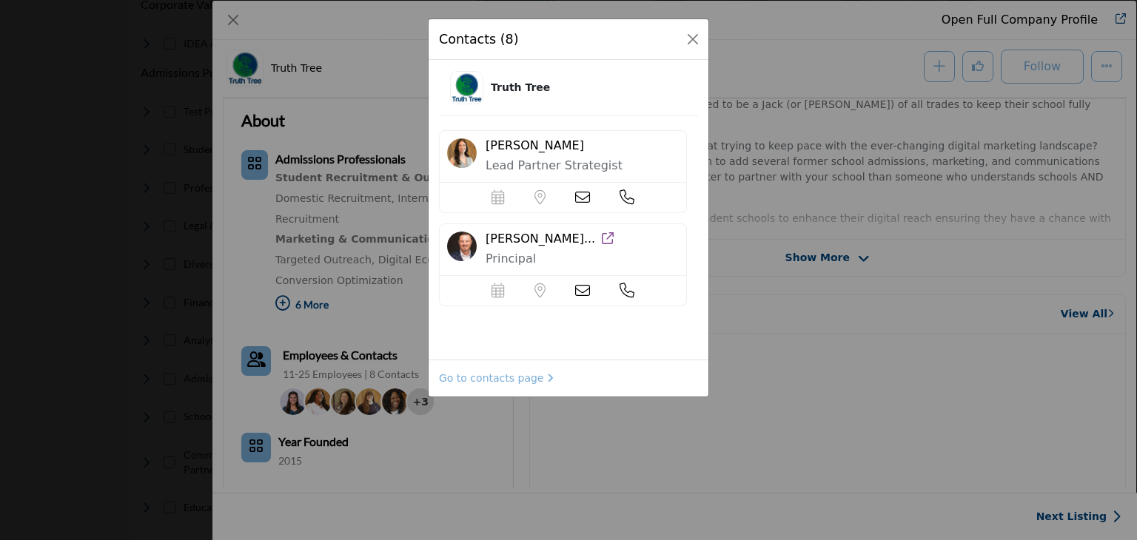
scroll to position [0, 0]
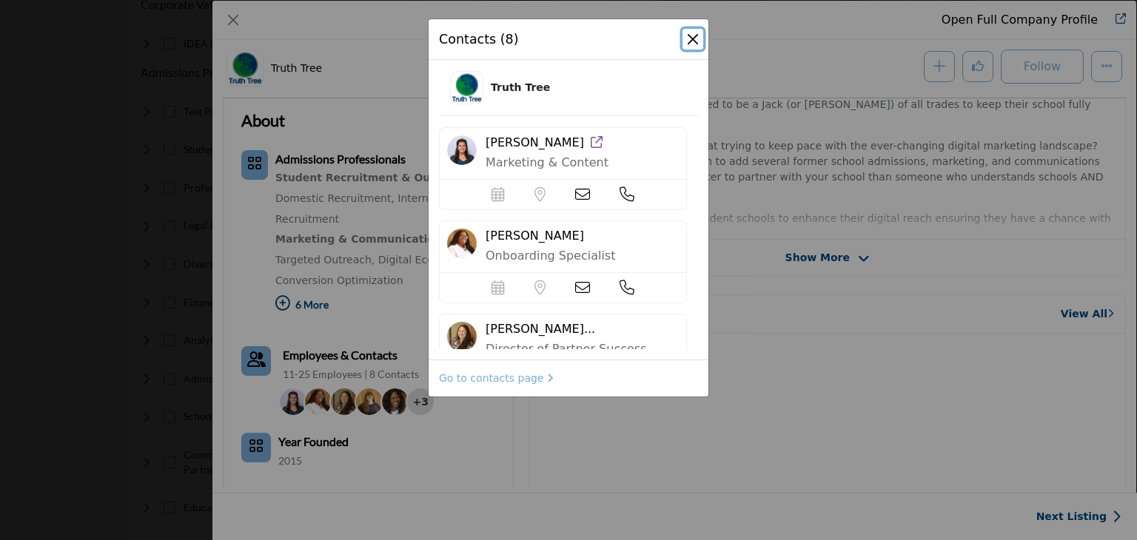
click at [691, 41] on button "Close" at bounding box center [693, 39] width 21 height 21
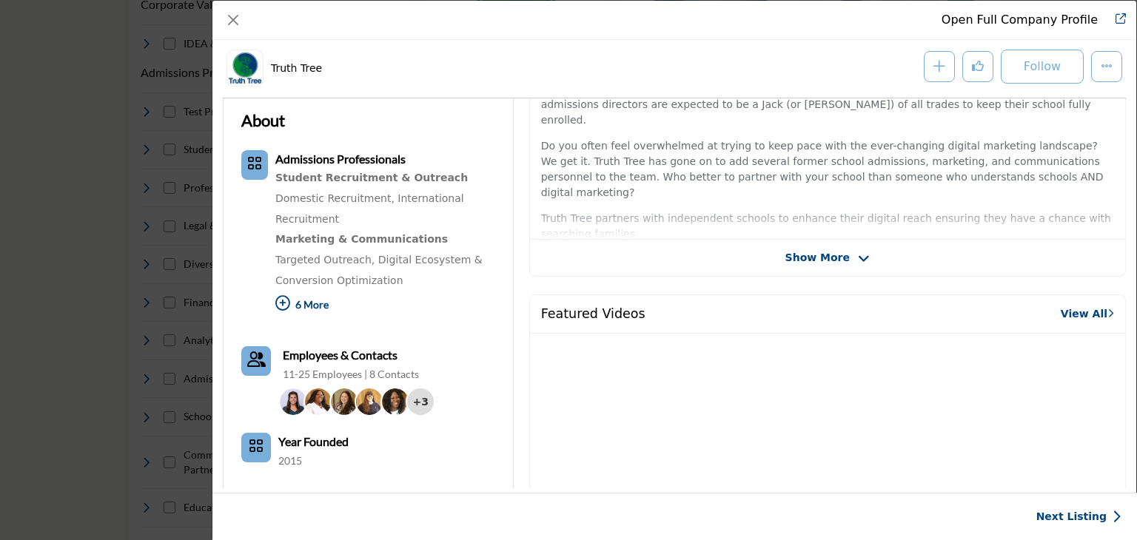
click at [1073, 19] on link "Open Full Company Profile" at bounding box center [1020, 20] width 156 height 14
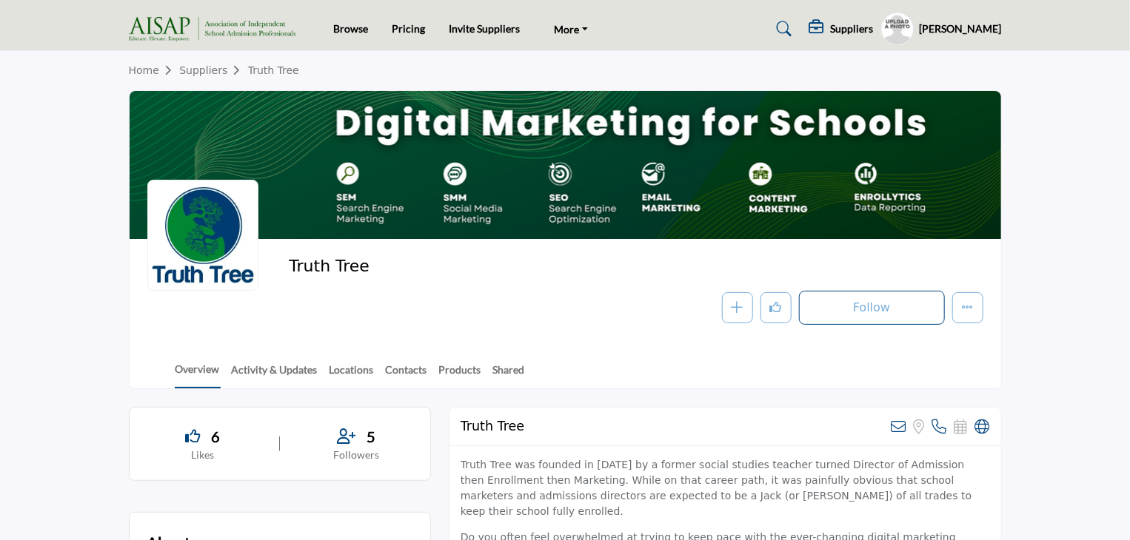
scroll to position [115, 0]
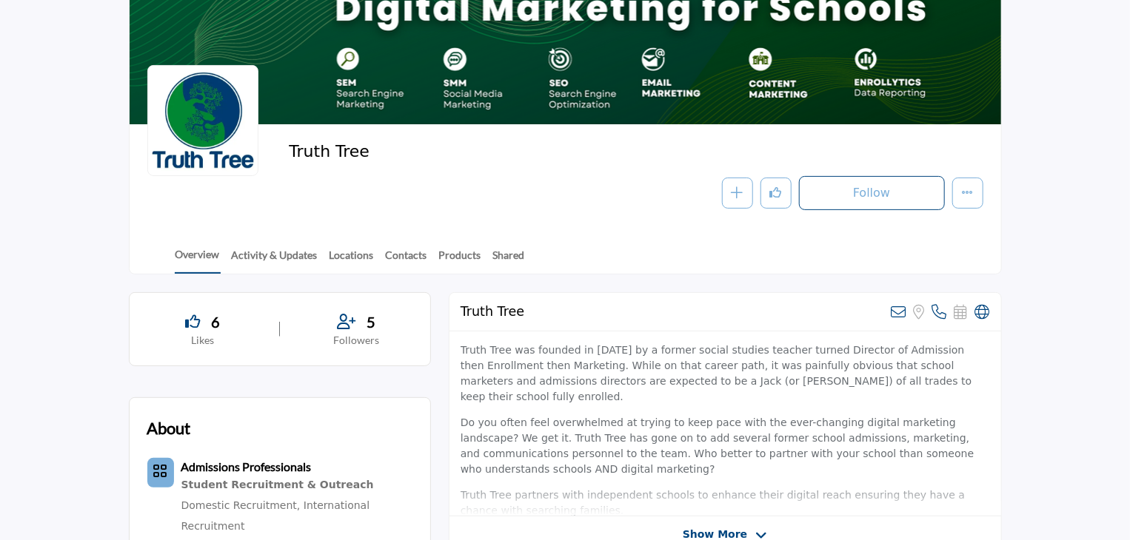
drag, startPoint x: 1135, startPoint y: 47, endPoint x: 1127, endPoint y: 90, distance: 42.8
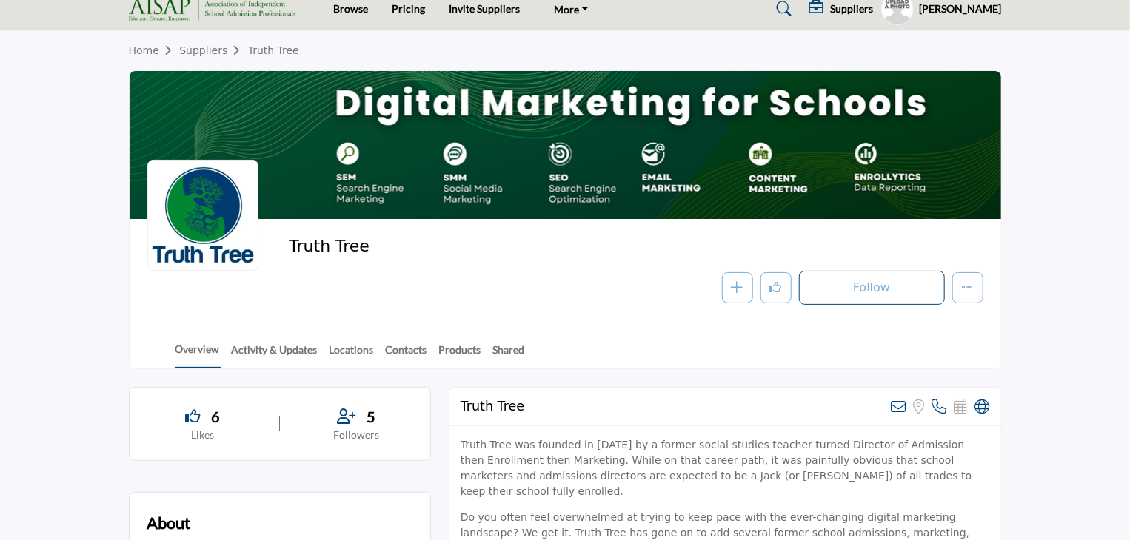
scroll to position [0, 0]
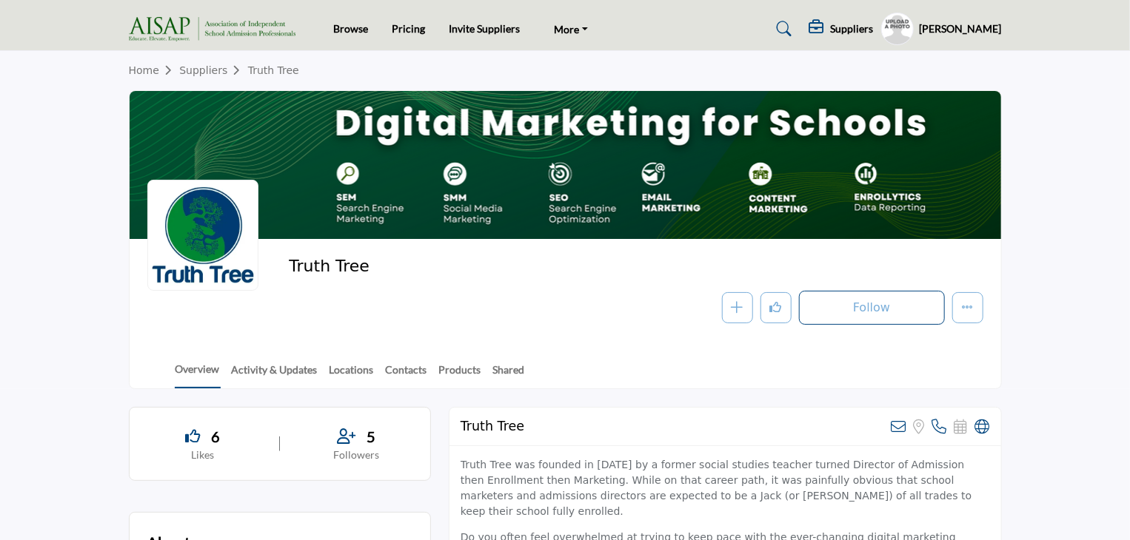
click at [203, 71] on link "Suppliers" at bounding box center [213, 70] width 68 height 12
